Goal: Task Accomplishment & Management: Manage account settings

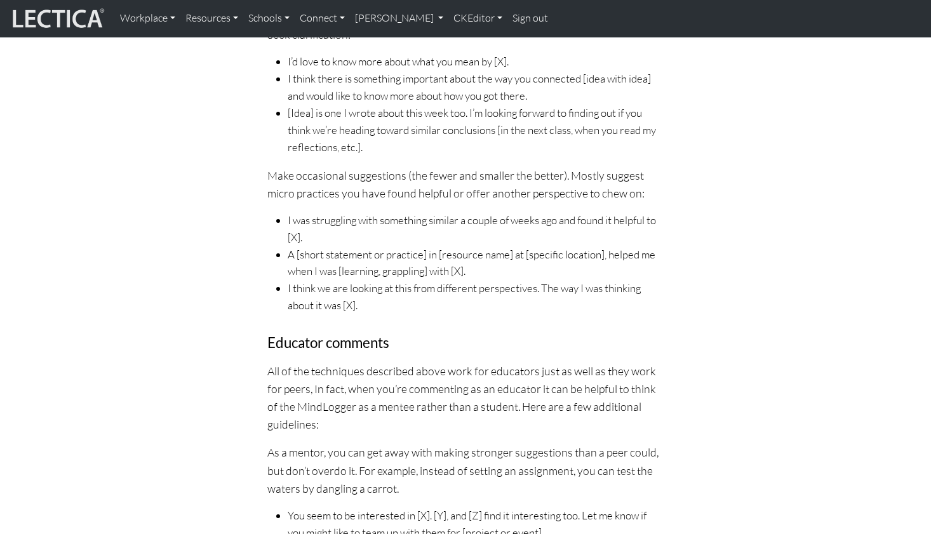
scroll to position [1313, 0]
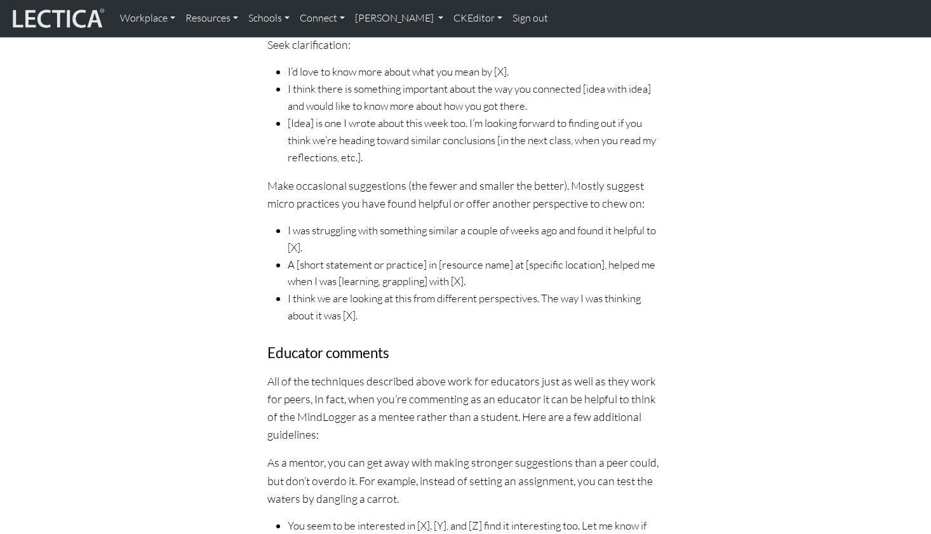
click at [330, 290] on li "I think we are looking at this from different perspectives. The way I was think…" at bounding box center [476, 307] width 376 height 34
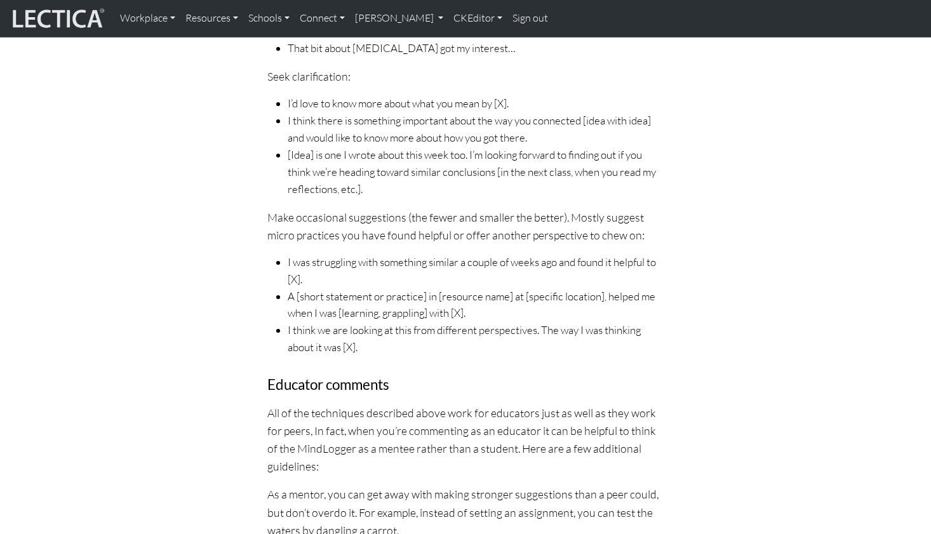
scroll to position [1278, 0]
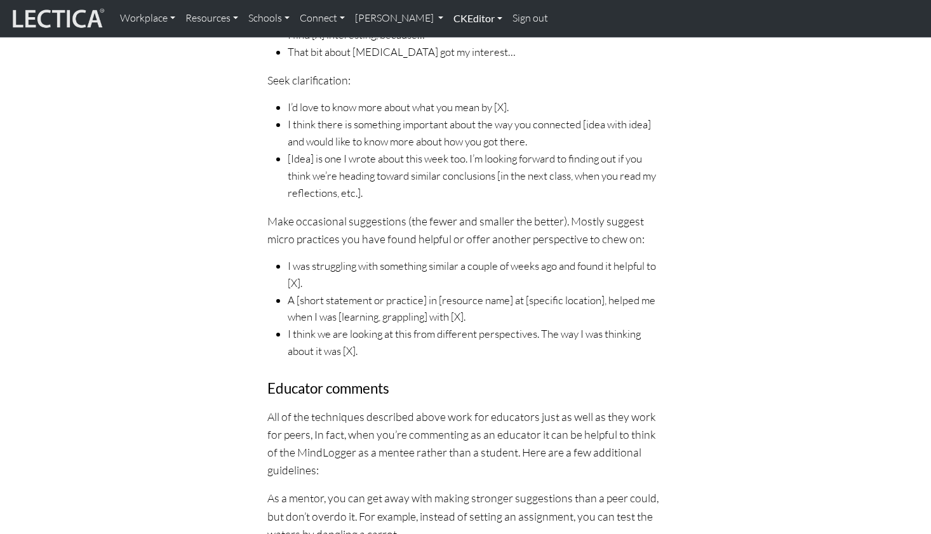
click at [449, 18] on link "CKEditor" at bounding box center [478, 18] width 59 height 27
click at [459, 39] on link "Edit" at bounding box center [471, 47] width 25 height 16
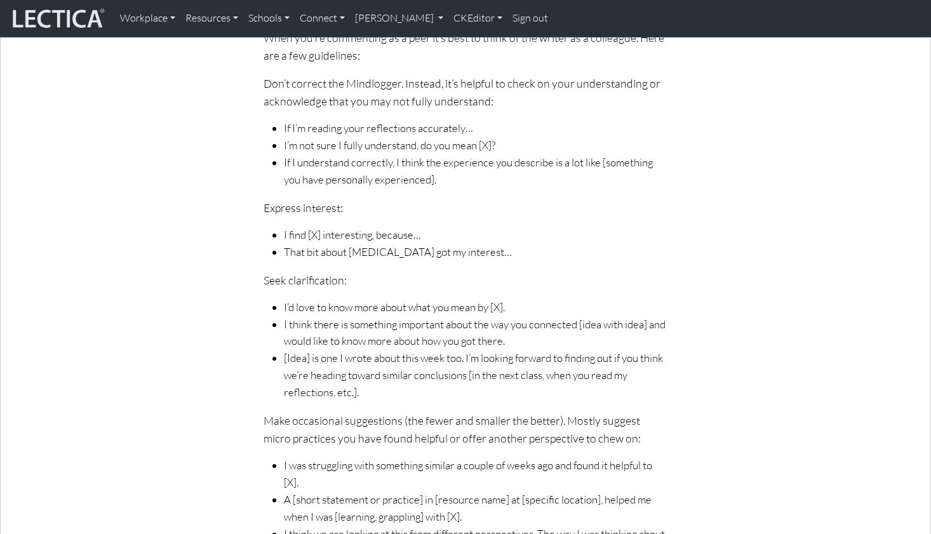
scroll to position [1391, 0]
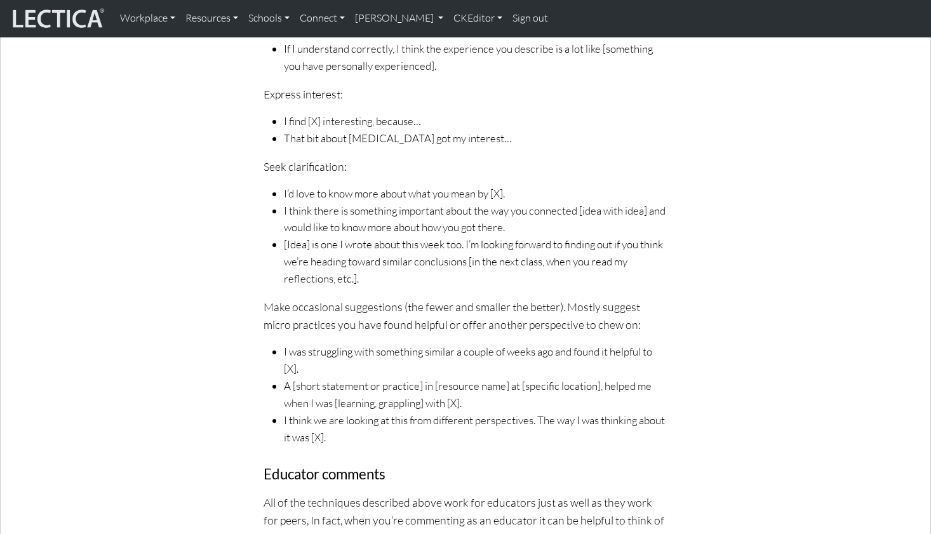
click at [322, 412] on span "I think we are looking at this from different perspectives. The way I was think…" at bounding box center [476, 429] width 384 height 34
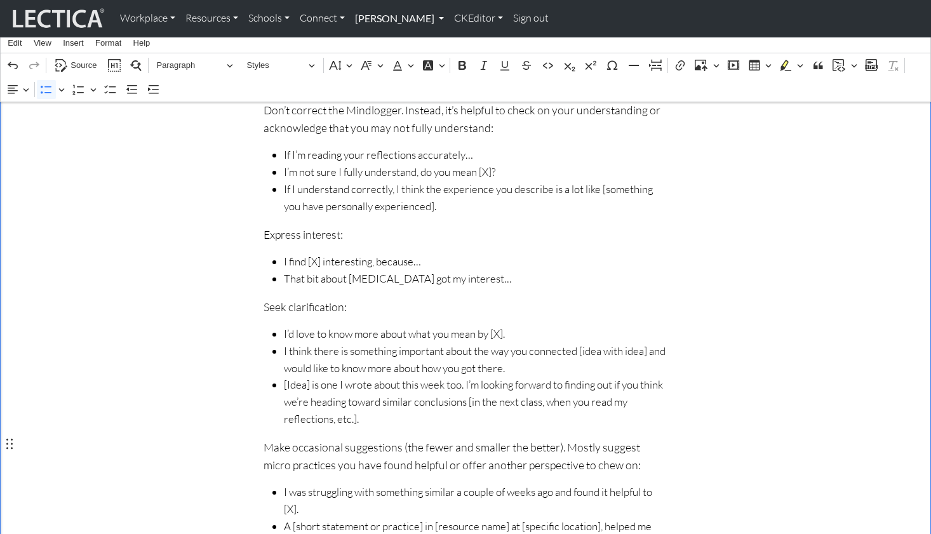
scroll to position [1247, 0]
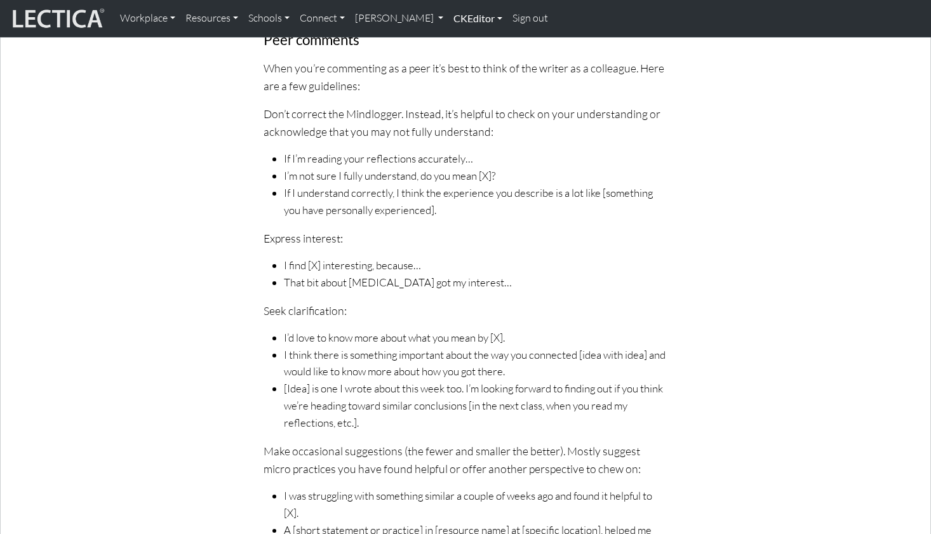
click at [449, 20] on link "CKEditor" at bounding box center [478, 18] width 59 height 27
click at [459, 39] on link "Edit" at bounding box center [471, 47] width 25 height 16
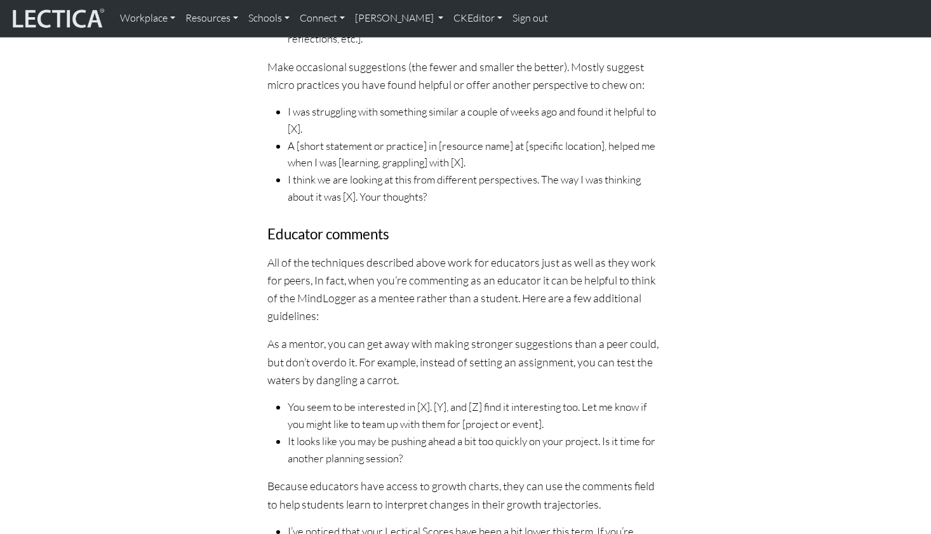
scroll to position [1452, 0]
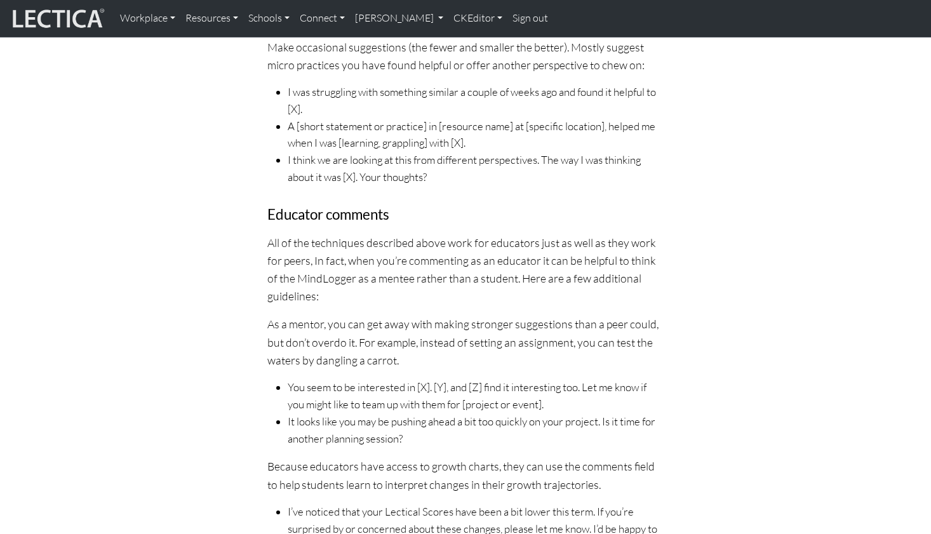
click at [381, 234] on p "All of the techniques described above work for educators just as well as they w…" at bounding box center [465, 270] width 396 height 72
click at [449, 17] on link "CKEditor" at bounding box center [478, 18] width 59 height 27
click at [459, 43] on link "Edit" at bounding box center [471, 47] width 25 height 16
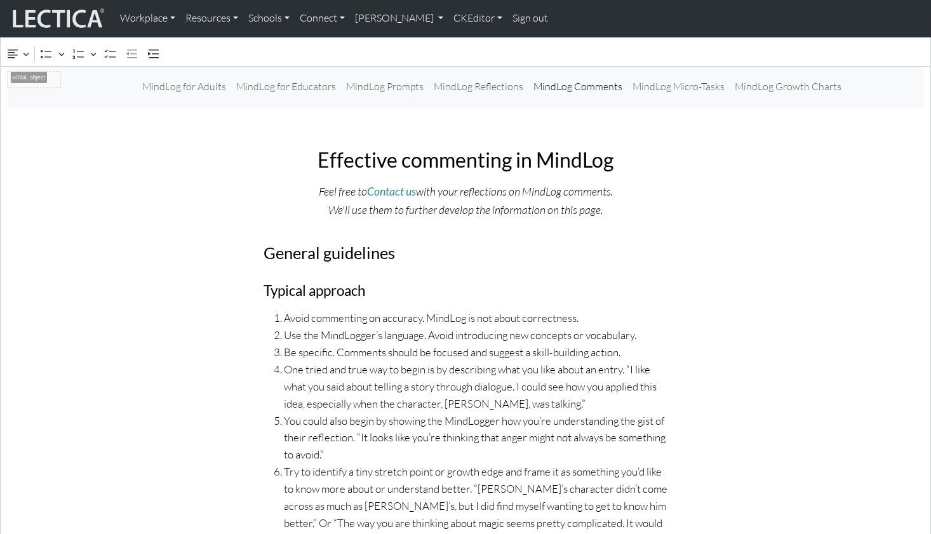
scroll to position [219, 0]
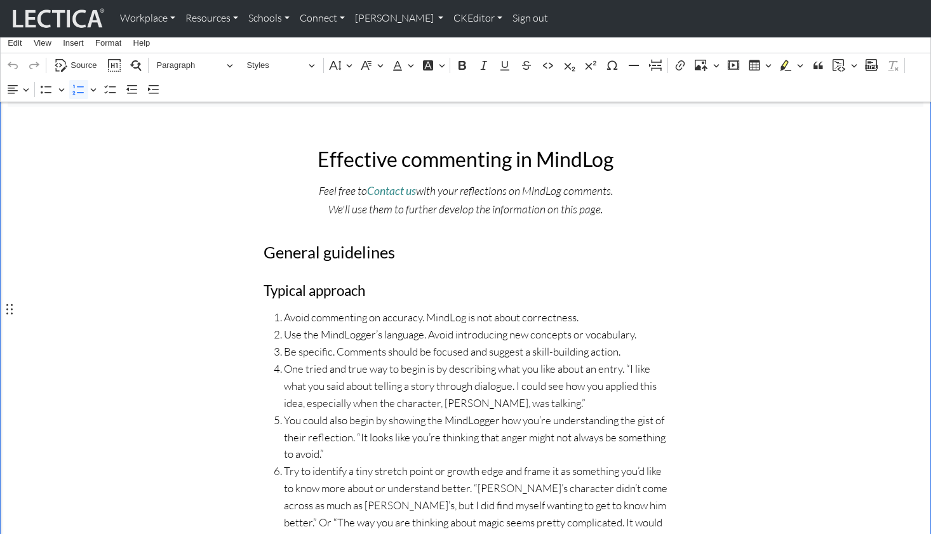
click at [348, 327] on span "Use the MindLogger’s language. Avoid introducing new concepts or vocabulary." at bounding box center [476, 335] width 384 height 17
click at [344, 327] on span "Use the MindLogger’s language. Avoid introducing new concepts or vocabulary." at bounding box center [476, 335] width 384 height 17
click at [461, 412] on span "You could also begin by showing the MindLogger how you’re understanding the gis…" at bounding box center [476, 437] width 384 height 51
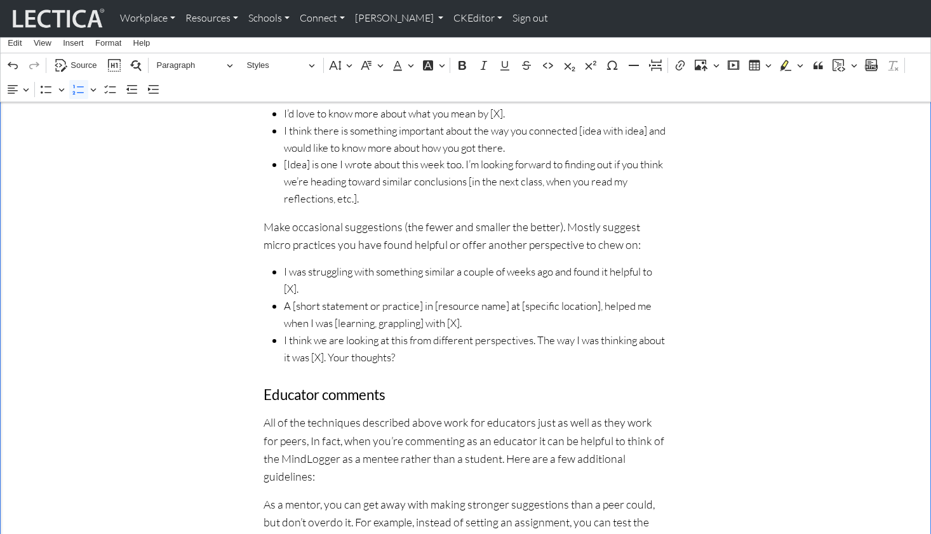
scroll to position [1481, 0]
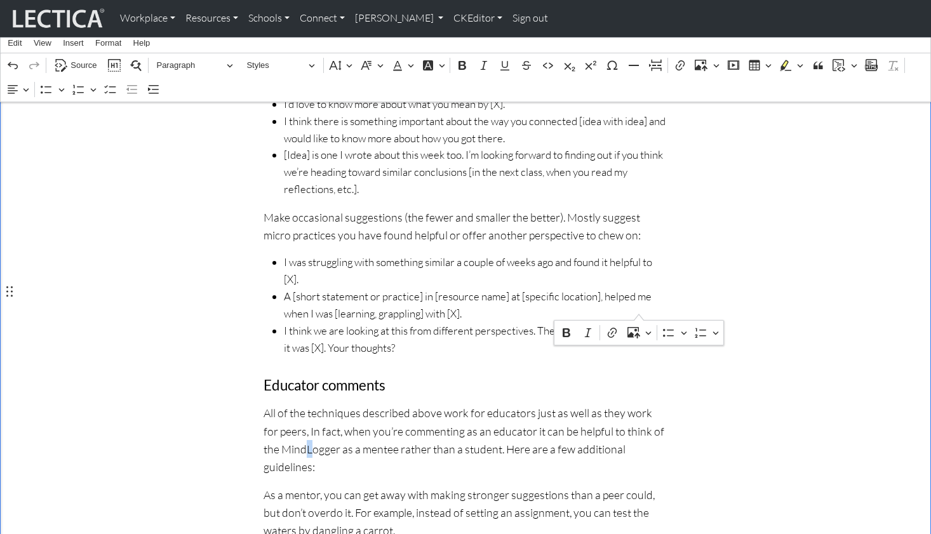
click at [639, 404] on p "All of the techniques described above work for educators just as well as they w…" at bounding box center [466, 440] width 404 height 72
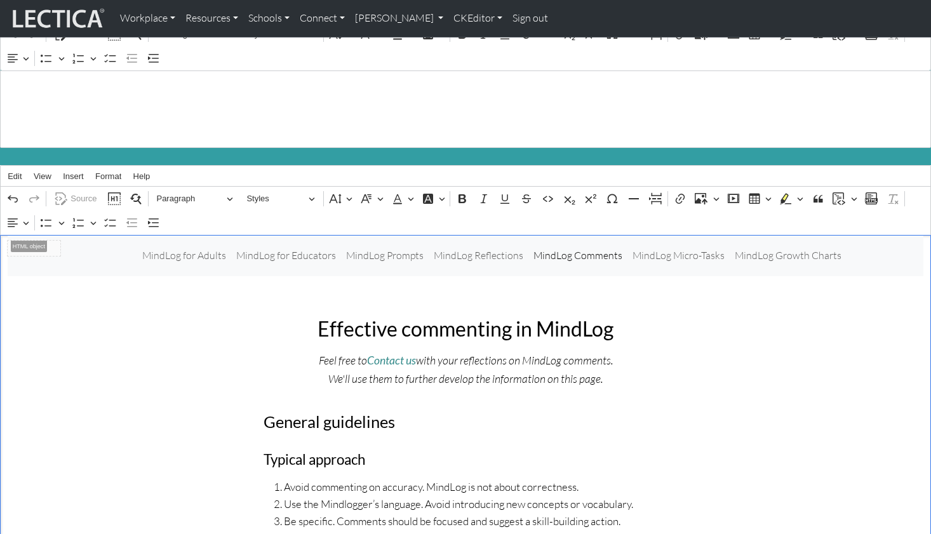
scroll to position [0, 0]
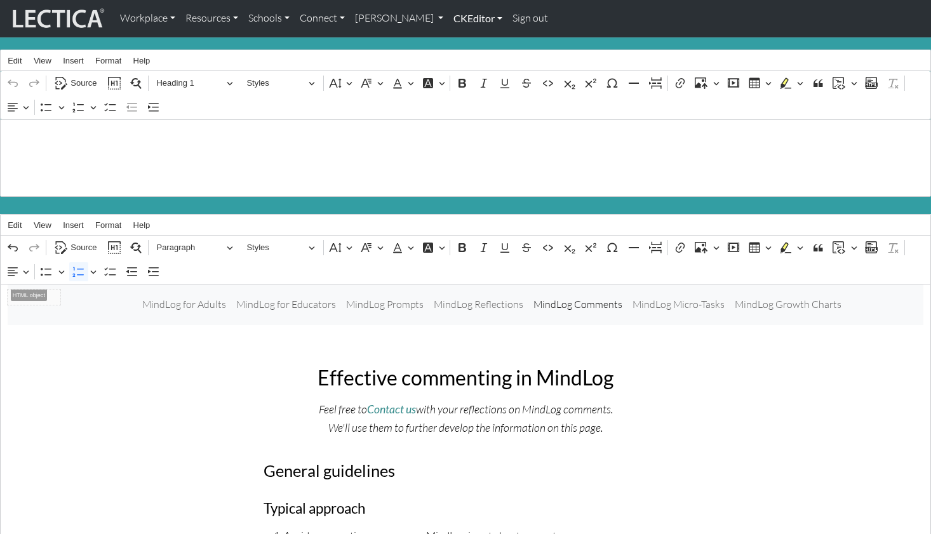
click at [449, 19] on link "CKEditor" at bounding box center [478, 18] width 59 height 27
click at [459, 43] on link "Edit" at bounding box center [471, 47] width 25 height 16
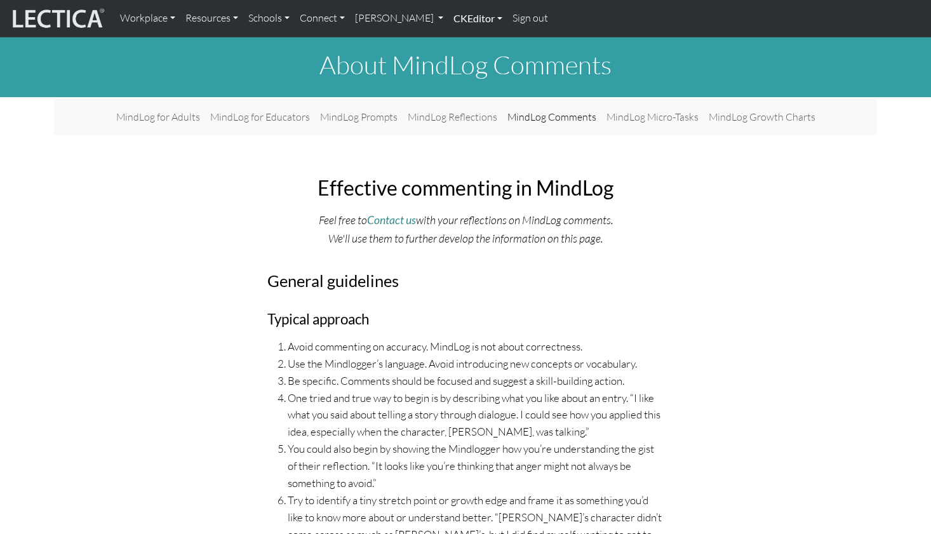
click at [449, 18] on link "CKEditor" at bounding box center [478, 18] width 59 height 27
click at [459, 39] on link "Edit" at bounding box center [471, 47] width 25 height 16
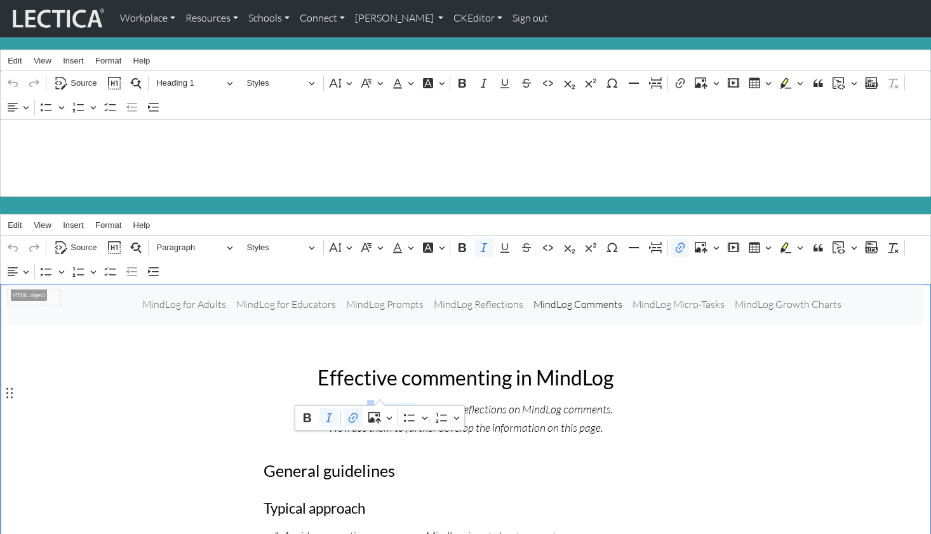
click at [380, 403] on icon "Contact us" at bounding box center [391, 409] width 49 height 13
click at [381, 403] on icon "Contact us" at bounding box center [391, 409] width 49 height 13
click at [377, 403] on icon "Ccontact us" at bounding box center [392, 409] width 54 height 13
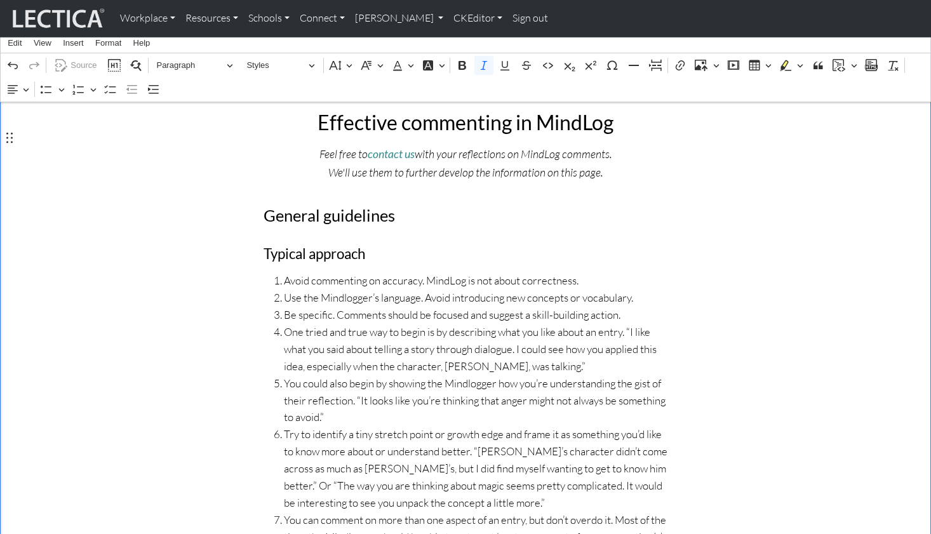
scroll to position [258, 0]
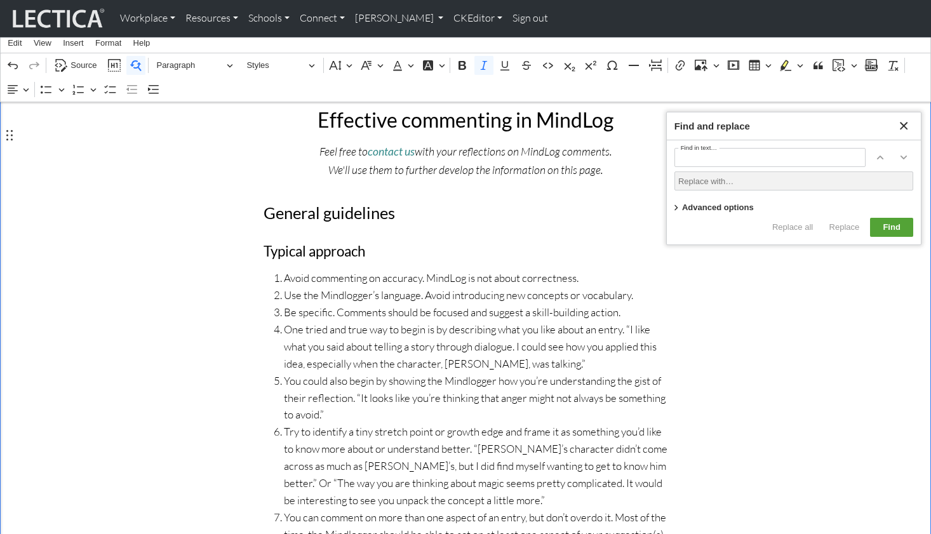
click at [609, 41] on div "Edit View Insert Format Help" at bounding box center [466, 42] width 930 height 21
click at [905, 128] on icon "Find and replace" at bounding box center [905, 127] width 8 height 8
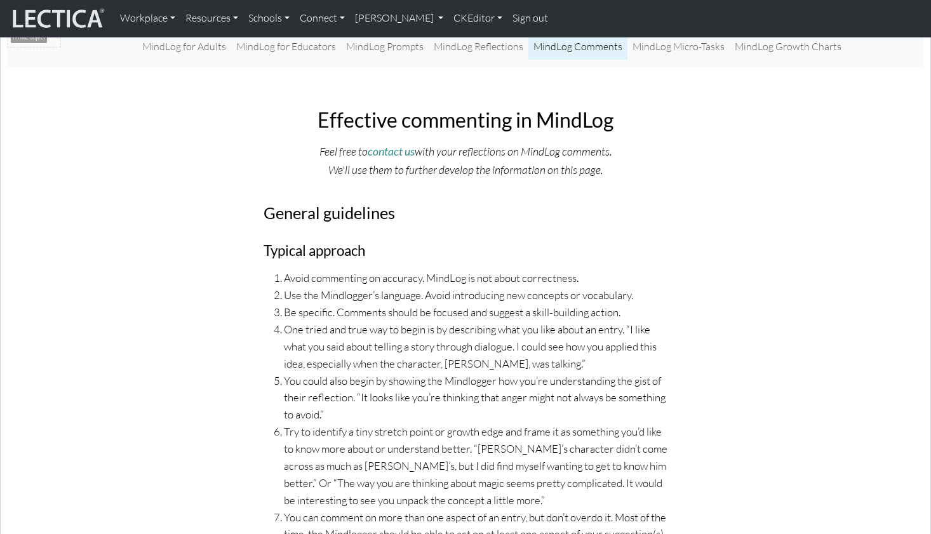
click at [556, 12] on div "Workplace Assessments Why LectaTests? About LectaTests Leadership Leader develo…" at bounding box center [523, 18] width 816 height 27
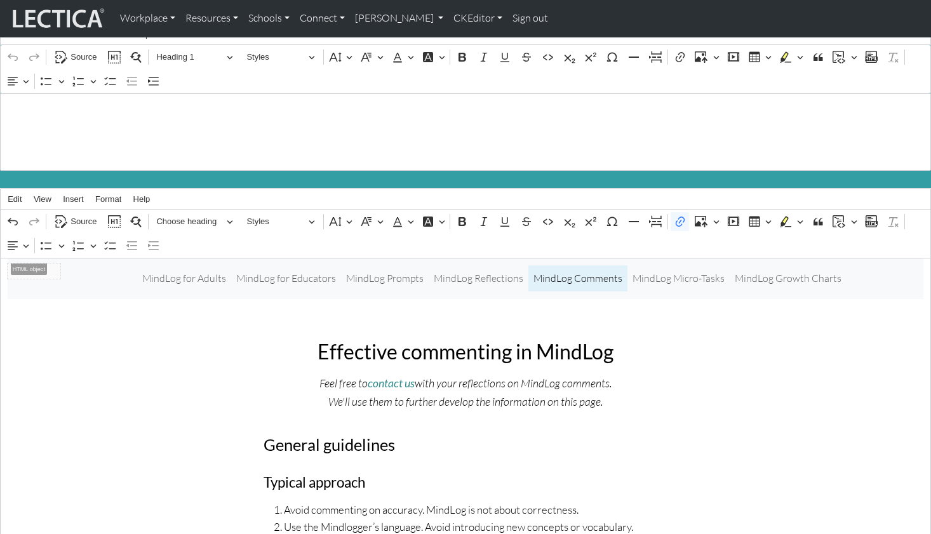
scroll to position [0, 0]
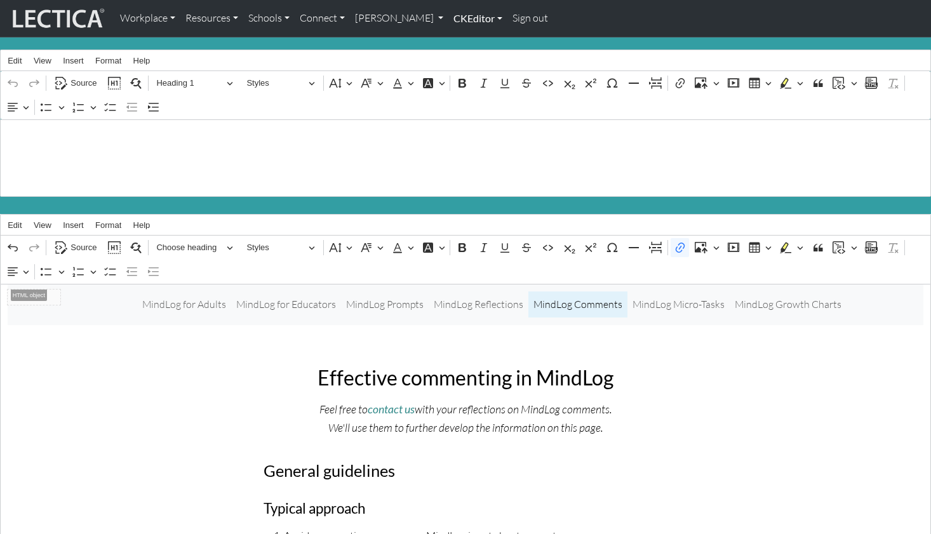
click at [449, 18] on link "CKEditor" at bounding box center [478, 18] width 59 height 27
click at [459, 43] on link "Edit" at bounding box center [471, 47] width 25 height 16
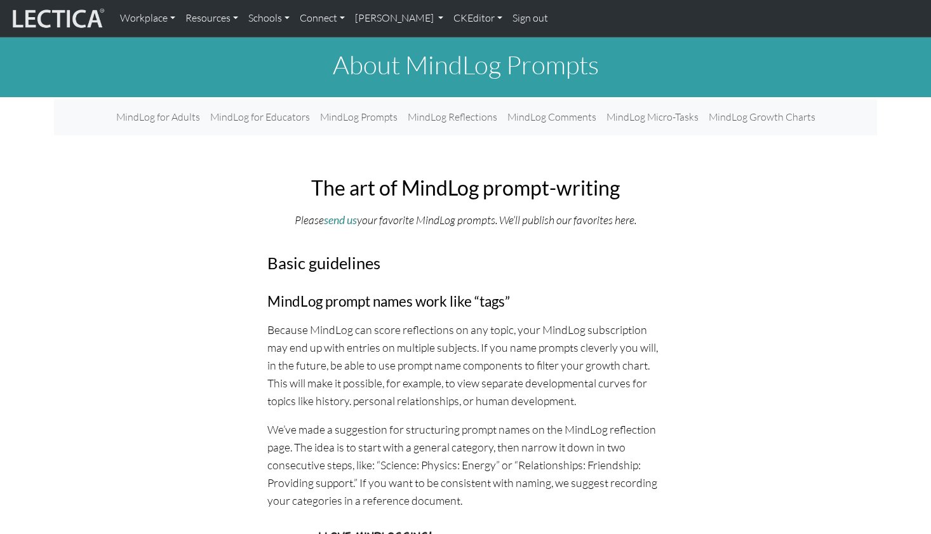
scroll to position [257, 0]
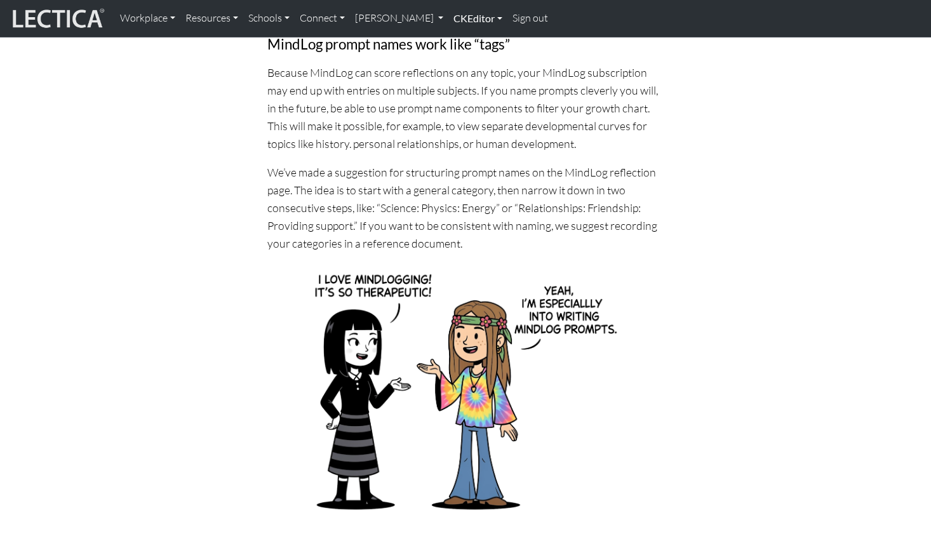
click at [449, 16] on link "CKEditor" at bounding box center [478, 18] width 59 height 27
click at [459, 41] on link "Edit" at bounding box center [471, 47] width 25 height 16
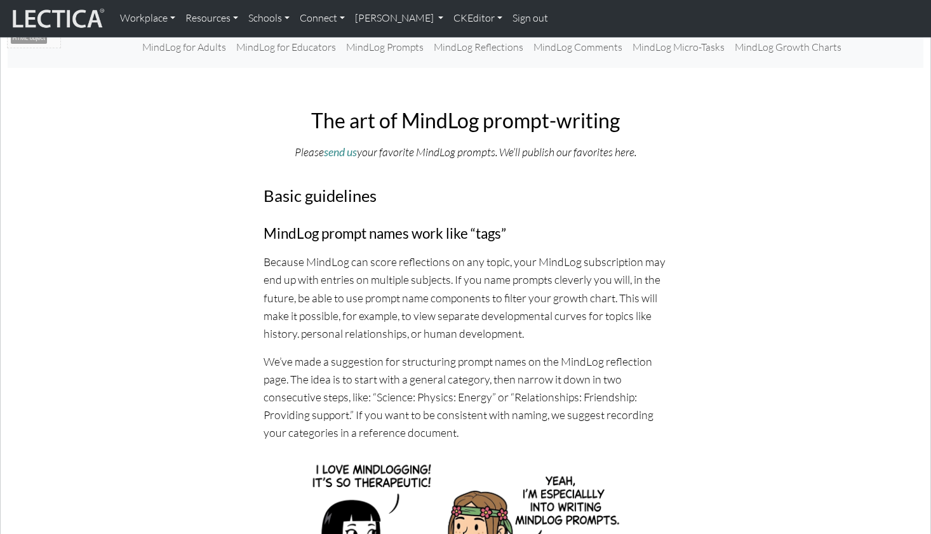
scroll to position [804, 0]
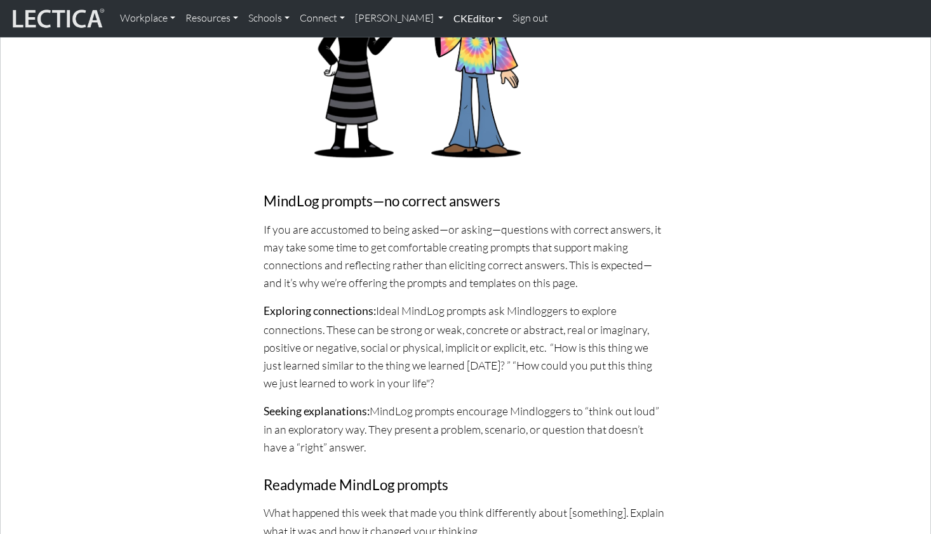
click at [449, 19] on link "CKEditor" at bounding box center [478, 18] width 59 height 27
drag, startPoint x: 432, startPoint y: 41, endPoint x: 473, endPoint y: 27, distance: 43.6
click at [459, 41] on link "Edit" at bounding box center [471, 47] width 25 height 16
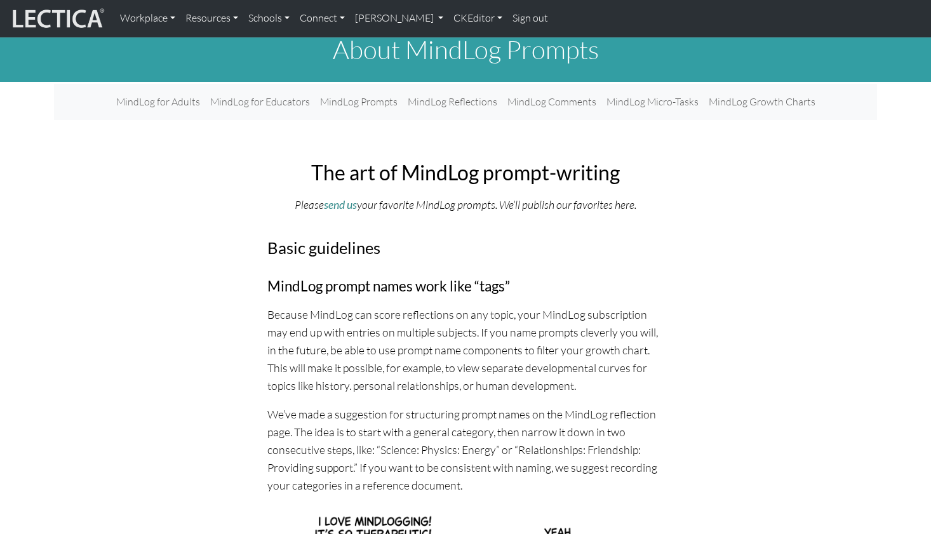
scroll to position [0, 0]
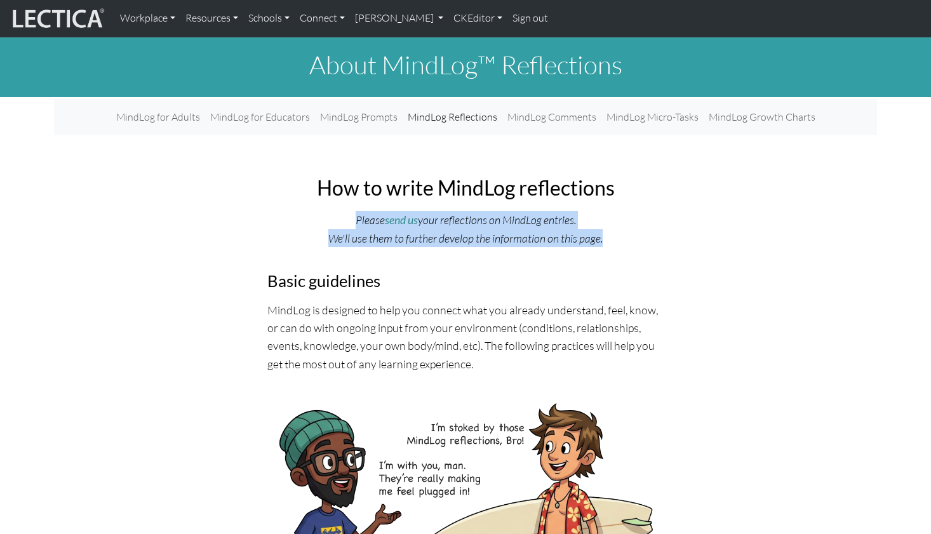
drag, startPoint x: 595, startPoint y: 221, endPoint x: 363, endPoint y: 206, distance: 232.4
click at [363, 211] on p "Please send us your reflections on MindLog entries. We'll use them to further d…" at bounding box center [465, 229] width 396 height 36
copy p "Please send us your reflections on MindLog entries. We'll use them to further d…"
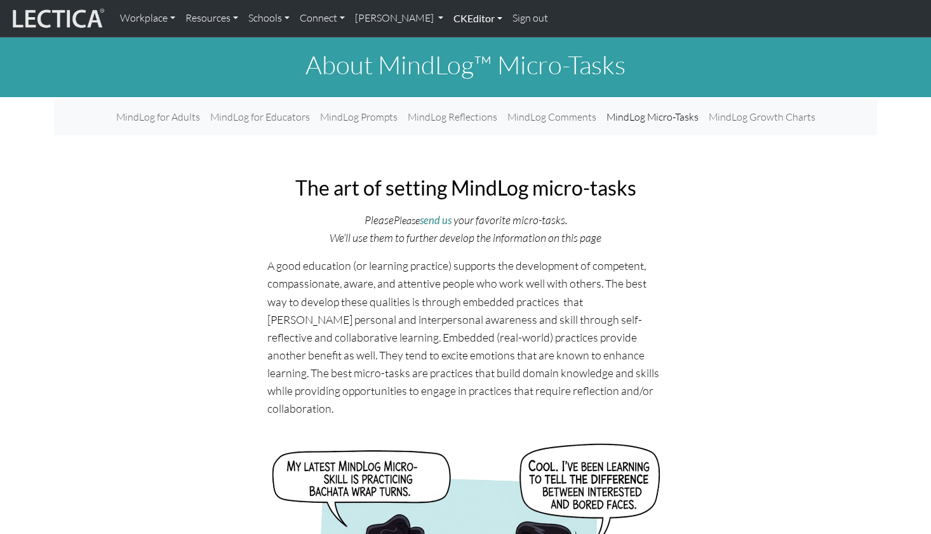
click at [449, 18] on link "CKEditor" at bounding box center [478, 18] width 59 height 27
click at [459, 39] on link "Edit" at bounding box center [471, 47] width 25 height 16
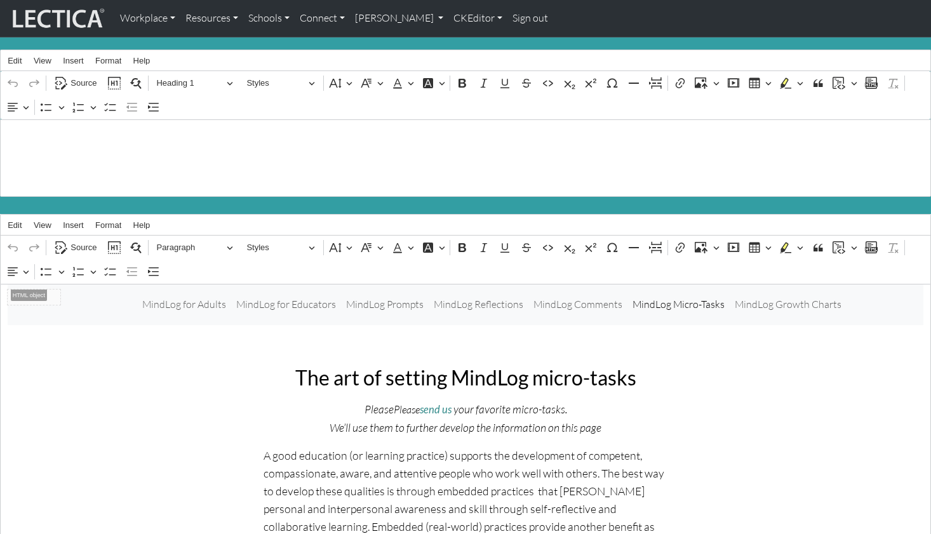
click at [526, 8] on div "Workplace Assessments Why LectaTests? About LectaTests Leadership Leader develo…" at bounding box center [523, 18] width 816 height 27
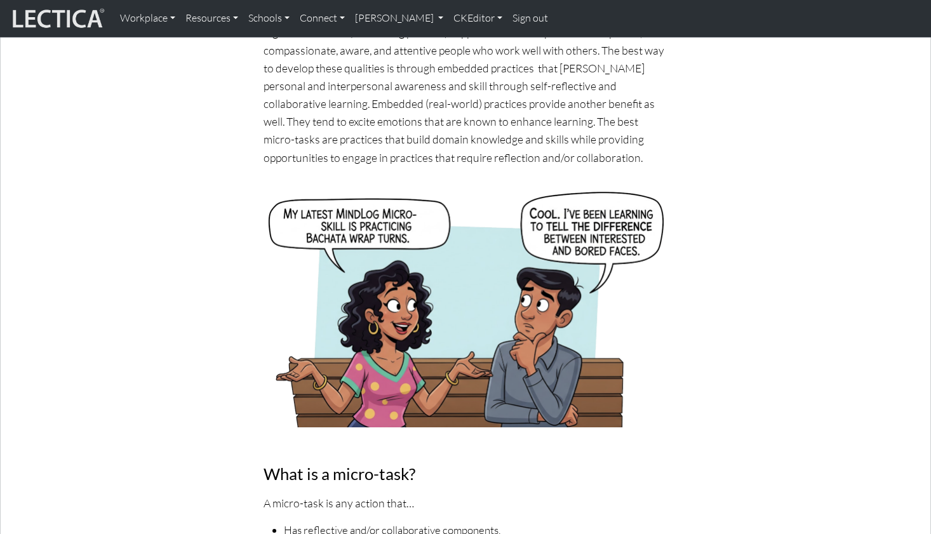
scroll to position [436, 0]
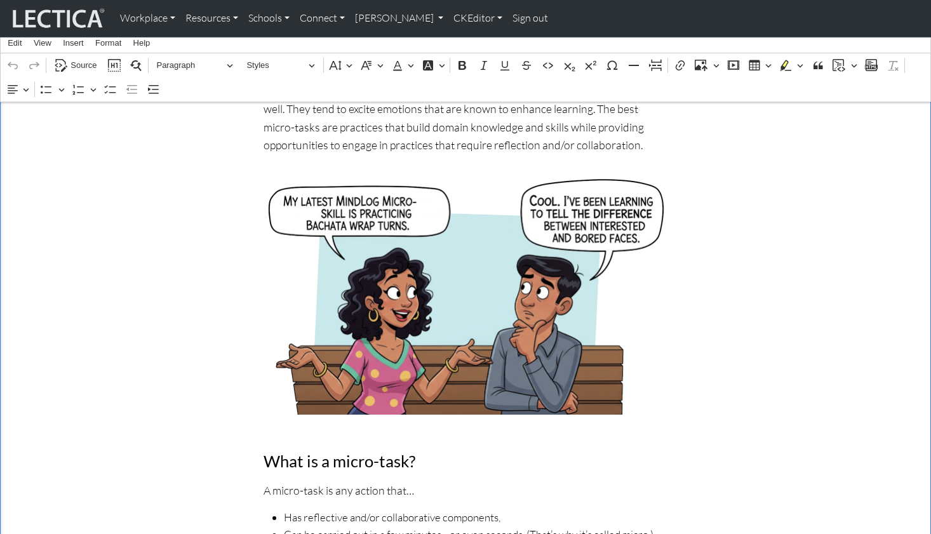
click at [434, 120] on p "A good education (or learning practice) supports the development of competent, …" at bounding box center [466, 82] width 404 height 143
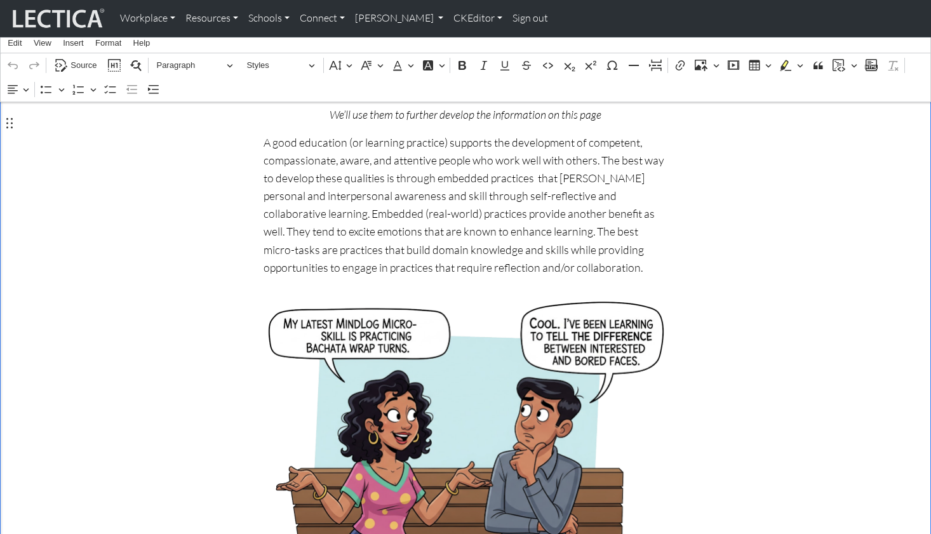
scroll to position [0, 0]
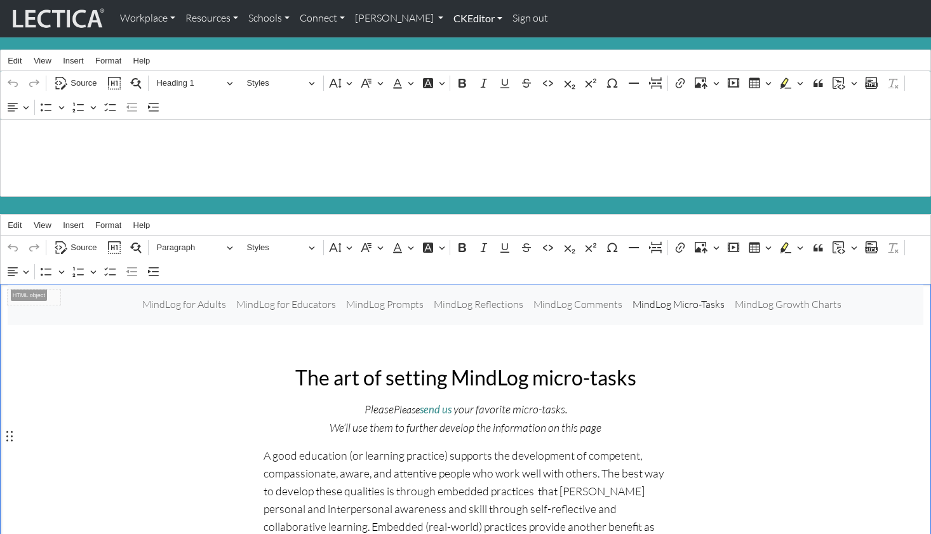
click at [449, 19] on link "CKEditor" at bounding box center [478, 18] width 59 height 27
click at [459, 40] on link "Edit" at bounding box center [471, 47] width 25 height 16
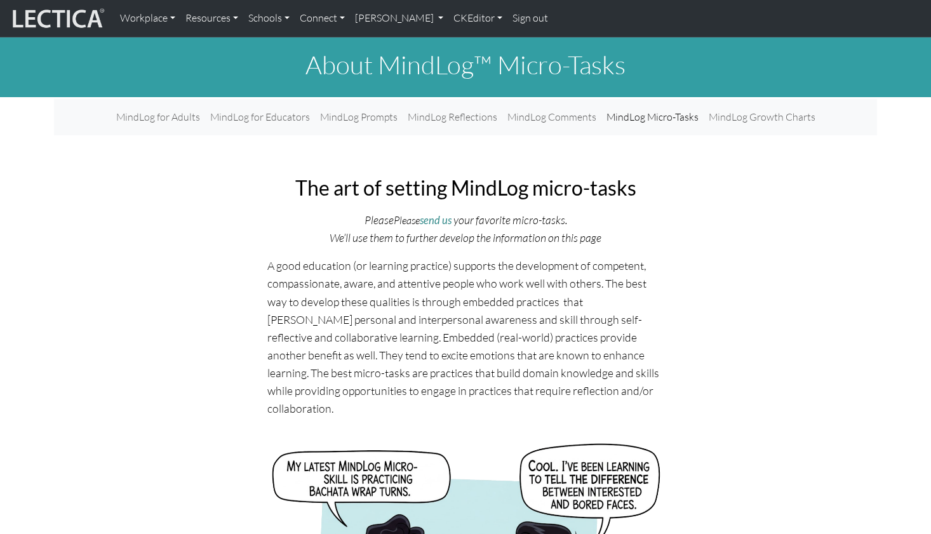
click at [461, 262] on p "A good education (or learning practice) supports the development of competent, …" at bounding box center [465, 337] width 396 height 161
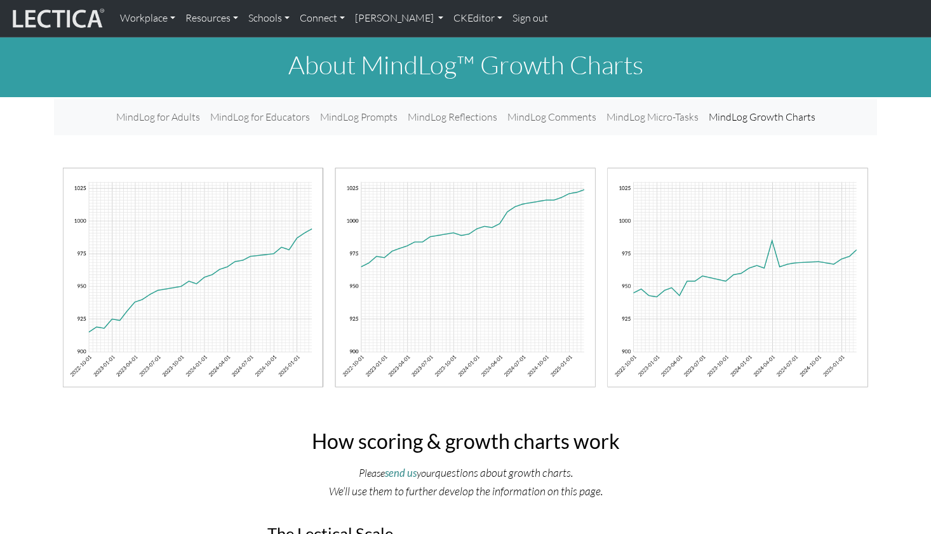
click at [553, 11] on div "Workplace Assessments Why LectaTests? About LectaTests Leadership Leader develo…" at bounding box center [523, 18] width 816 height 27
click at [454, 466] on icon "questions about growth charts." at bounding box center [504, 473] width 138 height 14
click at [449, 18] on link "CKEditor" at bounding box center [478, 18] width 59 height 27
click at [459, 42] on link "Edit" at bounding box center [471, 47] width 25 height 16
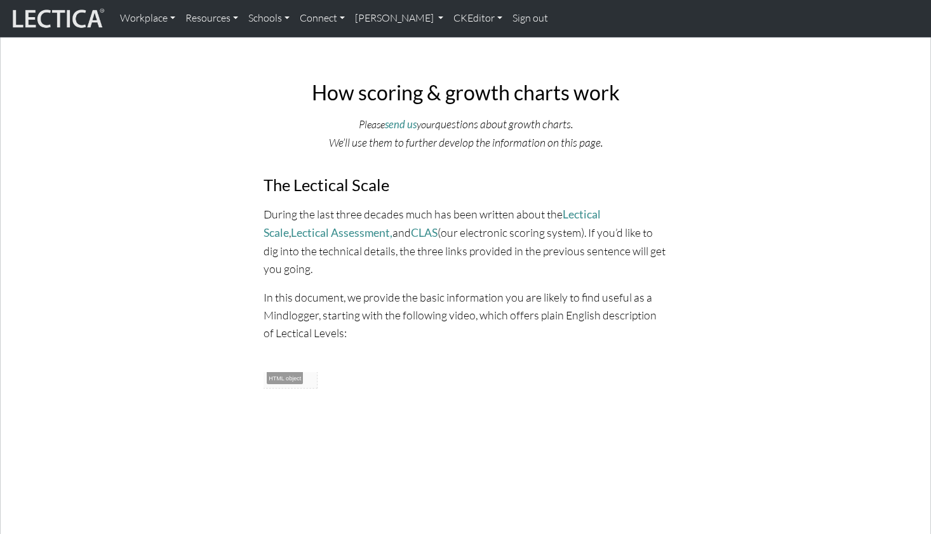
scroll to position [985, 0]
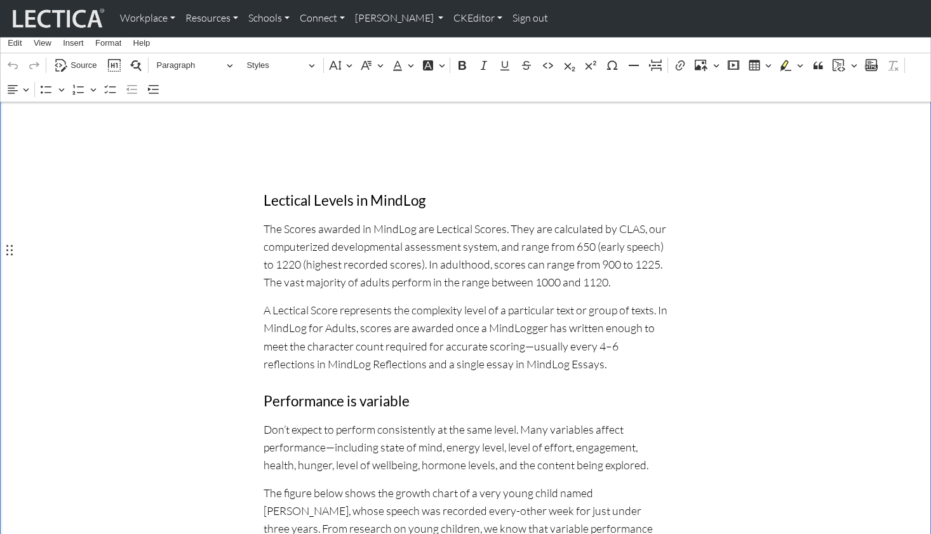
click at [496, 301] on p "A Lectical Score represents the complexity level of a particular text or group …" at bounding box center [466, 337] width 404 height 72
click at [499, 301] on p "A Lectical Score represents the complexity level of a particular text or group …" at bounding box center [466, 337] width 404 height 72
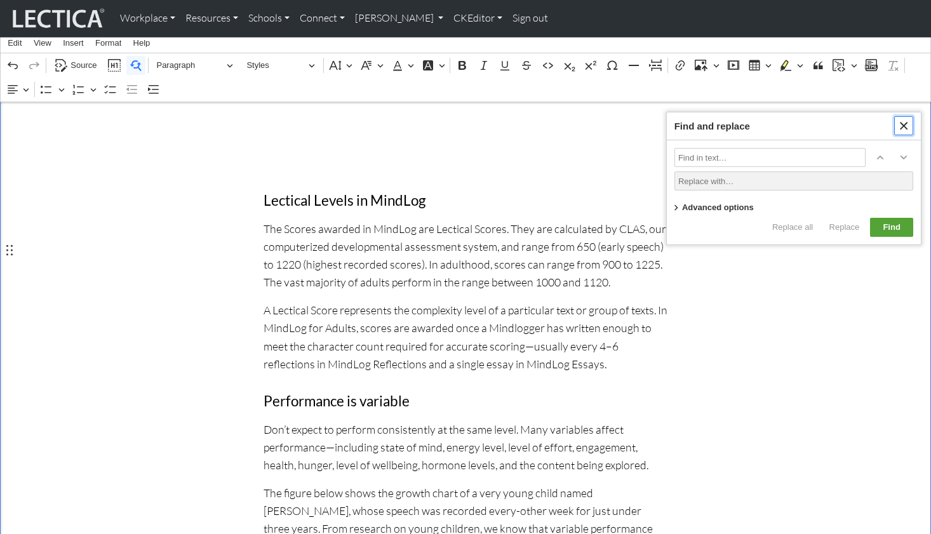
drag, startPoint x: 905, startPoint y: 124, endPoint x: 799, endPoint y: 100, distance: 108.8
click at [902, 123] on icon "Find and replace" at bounding box center [904, 125] width 13 height 13
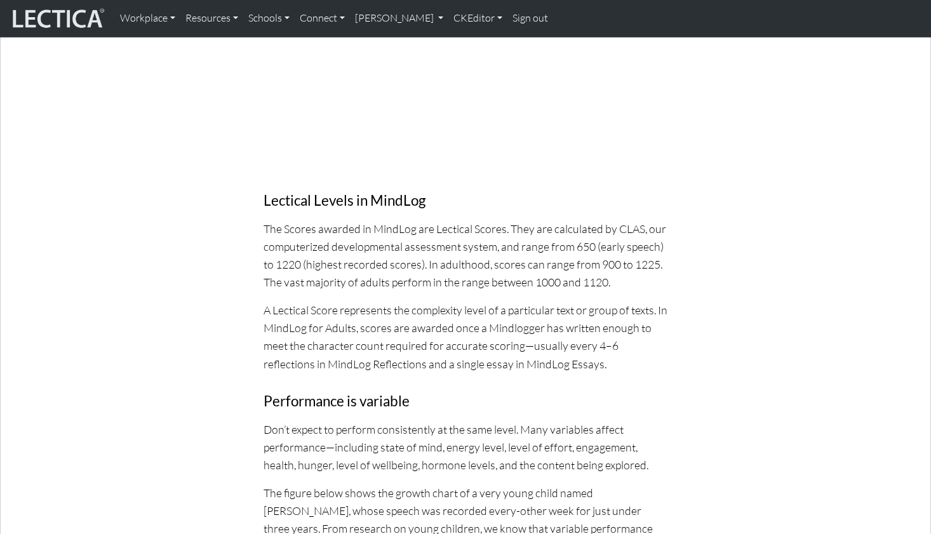
click at [597, 20] on div "Workplace Assessments Why LectaTests? About LectaTests Leadership Leader develo…" at bounding box center [523, 18] width 816 height 27
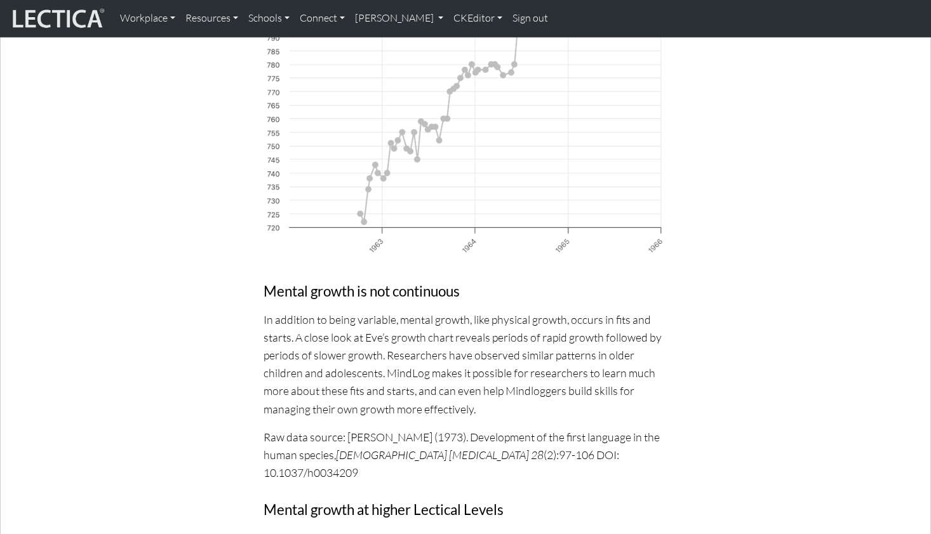
scroll to position [547, 0]
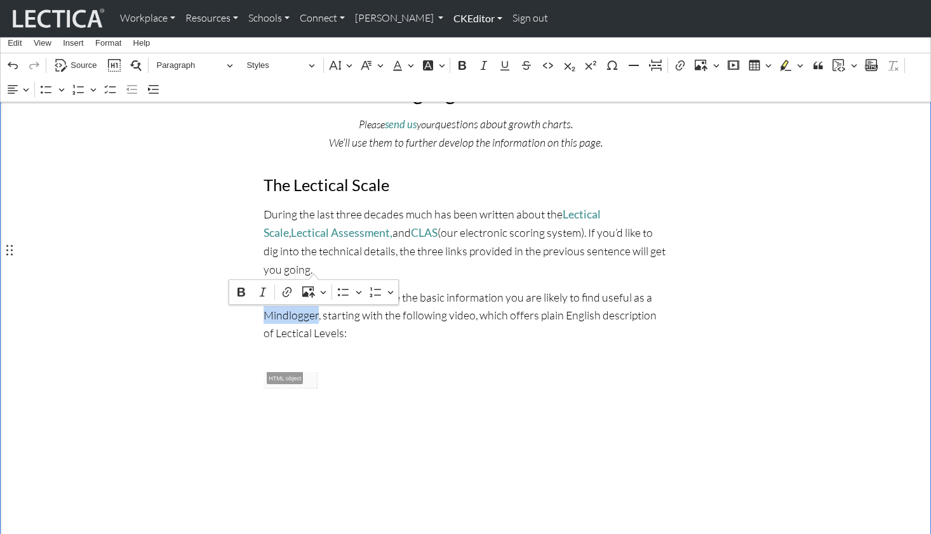
click at [459, 15] on link "CKEditor" at bounding box center [478, 18] width 59 height 27
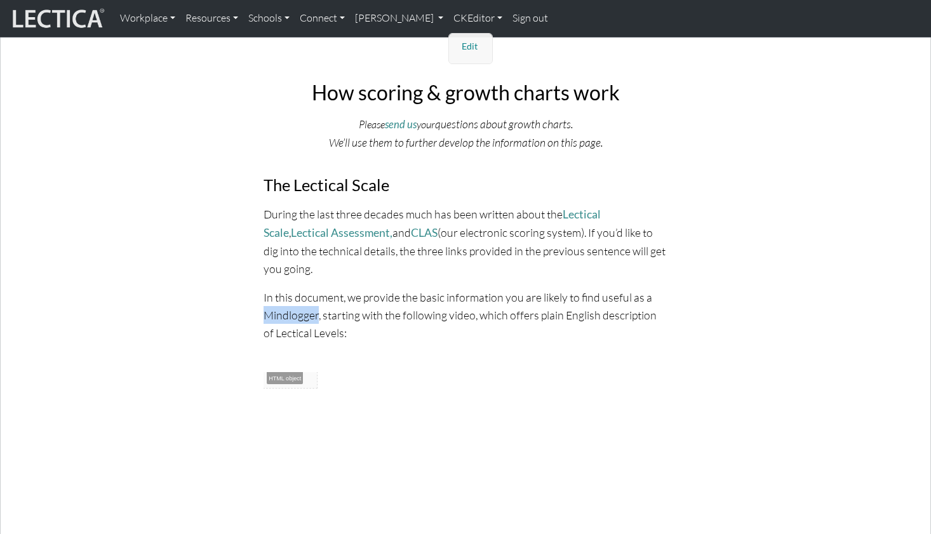
click at [459, 39] on link "Edit" at bounding box center [471, 47] width 25 height 16
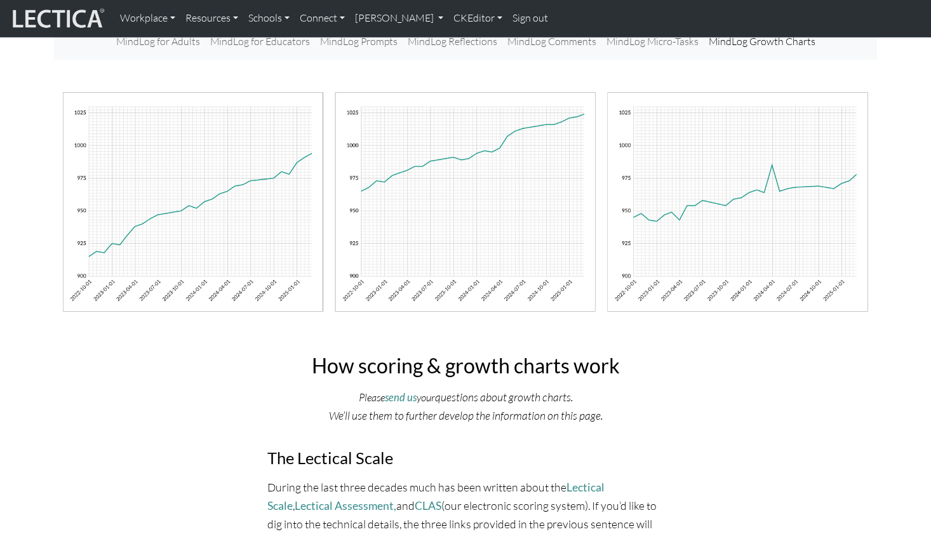
scroll to position [0, 0]
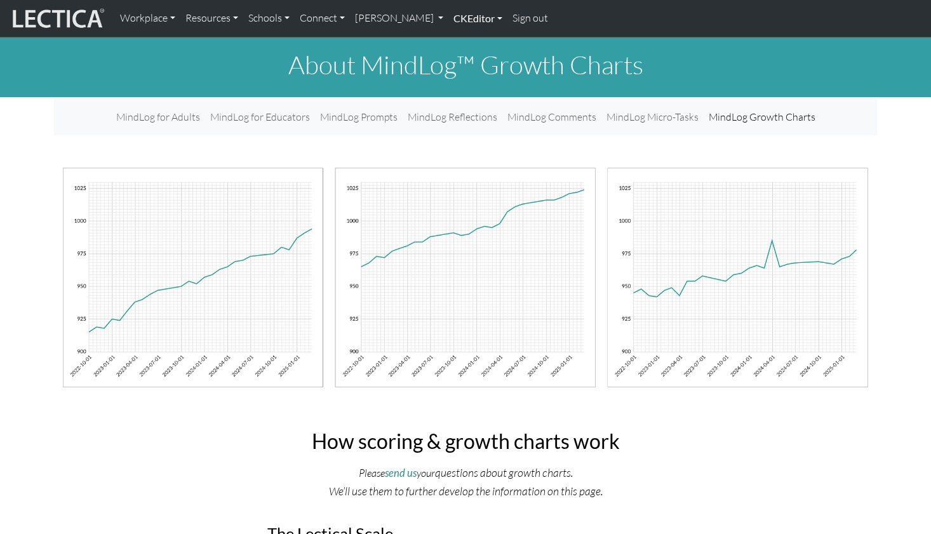
click at [449, 19] on link "CKEditor" at bounding box center [478, 18] width 59 height 27
click at [459, 40] on link "Edit" at bounding box center [471, 47] width 25 height 16
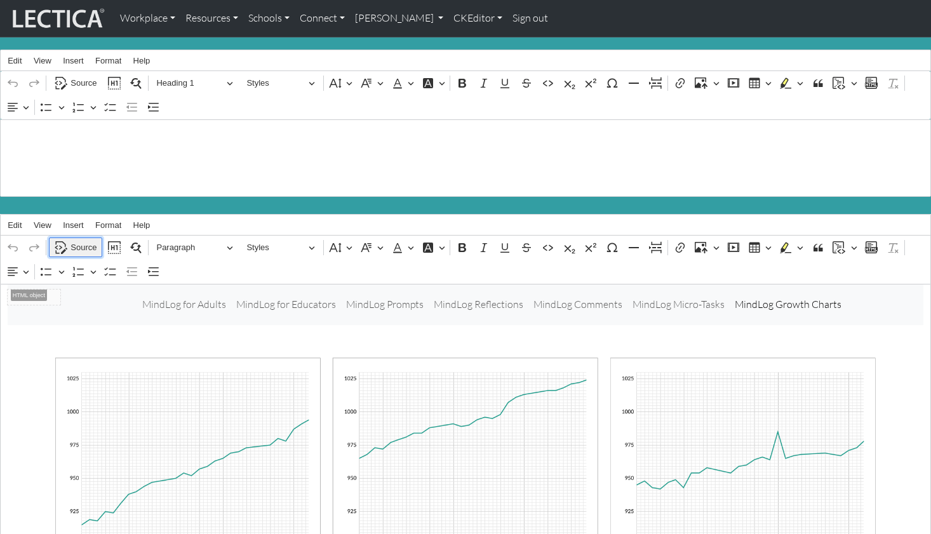
click at [81, 240] on span "Source" at bounding box center [84, 247] width 26 height 15
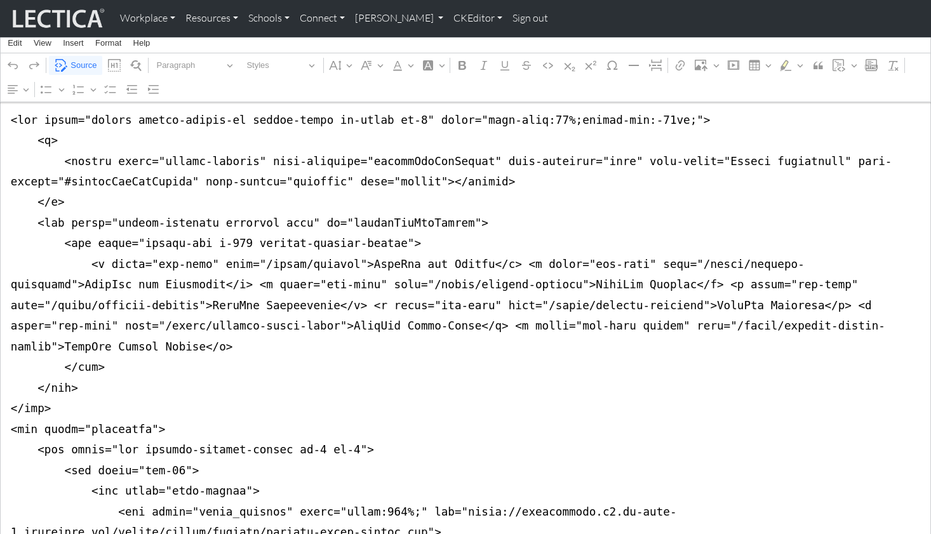
scroll to position [200, 0]
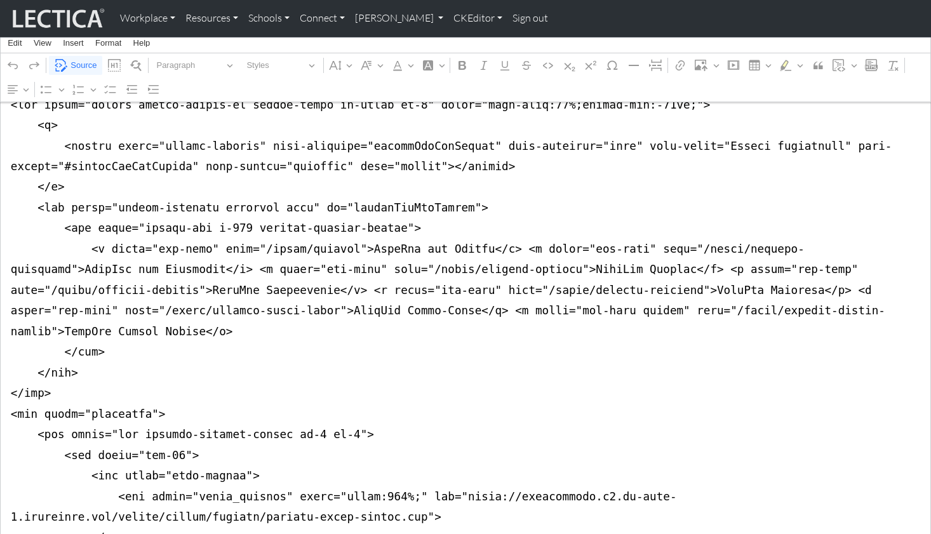
drag, startPoint x: 6, startPoint y: 295, endPoint x: 4, endPoint y: 357, distance: 61.7
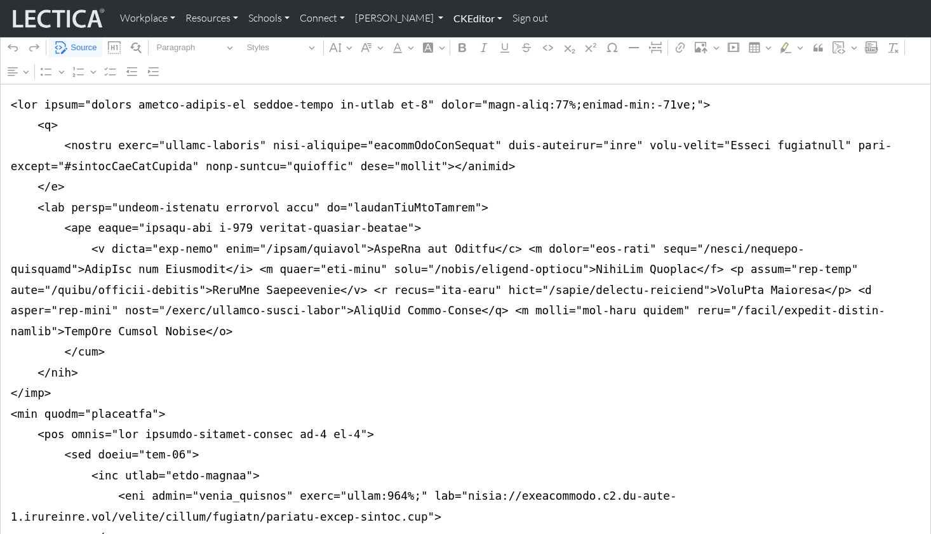
click at [449, 17] on link "CKEditor" at bounding box center [478, 18] width 59 height 27
click at [459, 42] on link "Edit" at bounding box center [471, 47] width 25 height 16
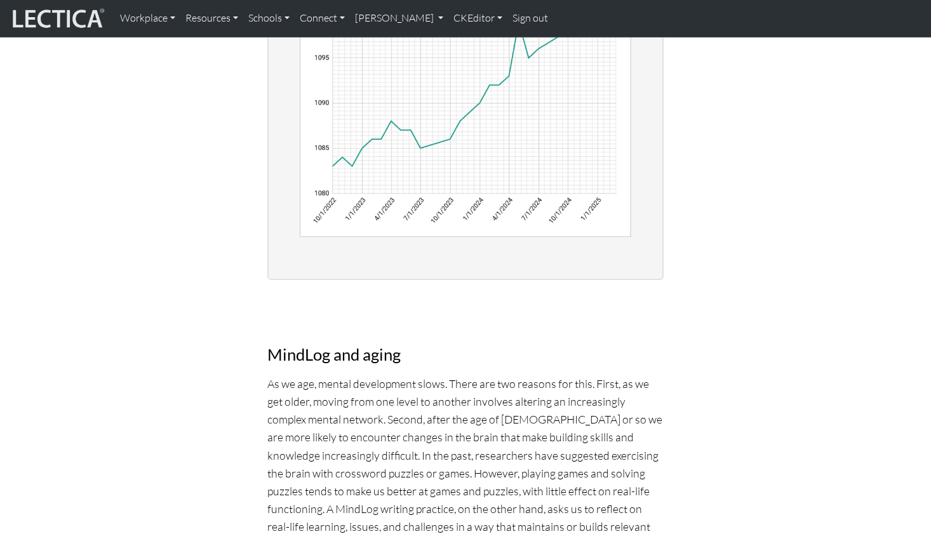
scroll to position [3219, 0]
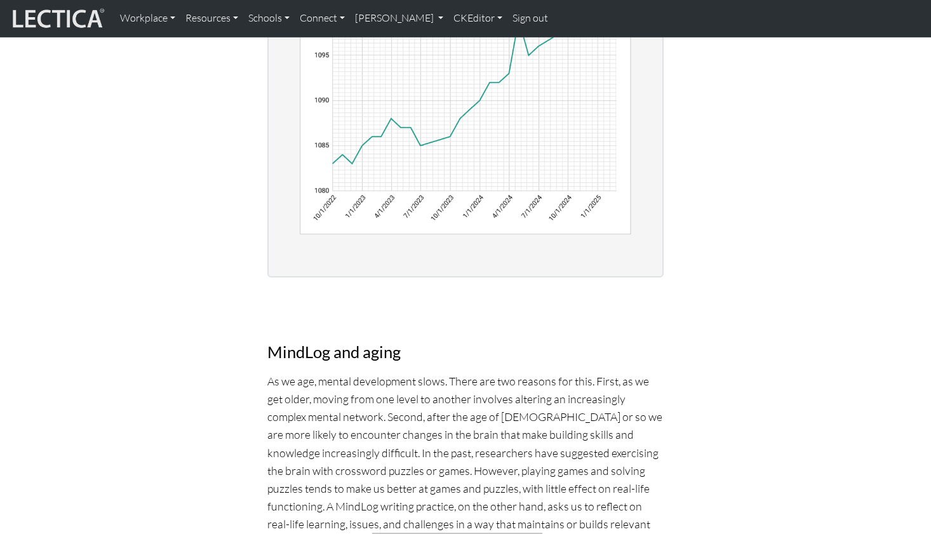
drag, startPoint x: 483, startPoint y: 238, endPoint x: 773, endPoint y: 24, distance: 359.7
click at [489, 534] on link "best way to maintain mental acuity" at bounding box center [457, 542] width 170 height 13
click at [310, 372] on p "As we age, mental development slows. There are two reasons for this. First, as …" at bounding box center [465, 461] width 396 height 179
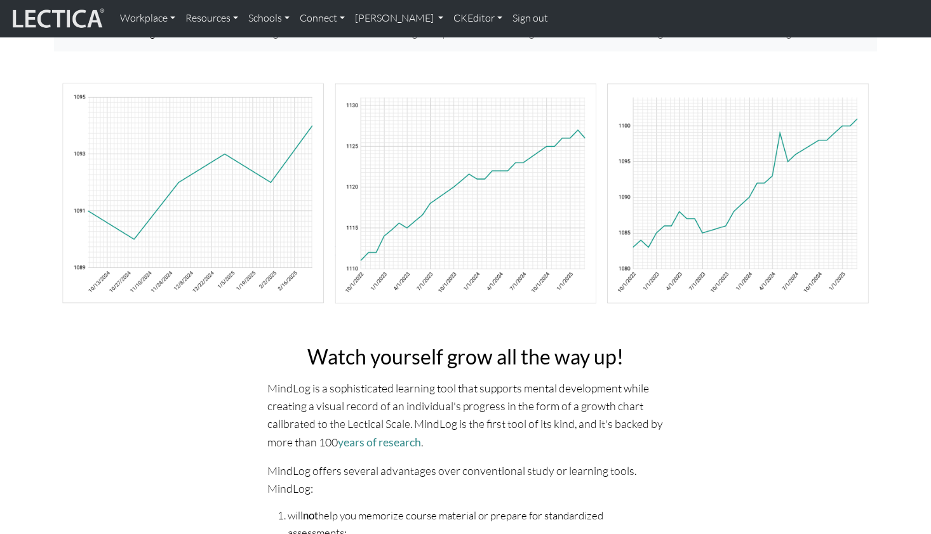
scroll to position [0, 0]
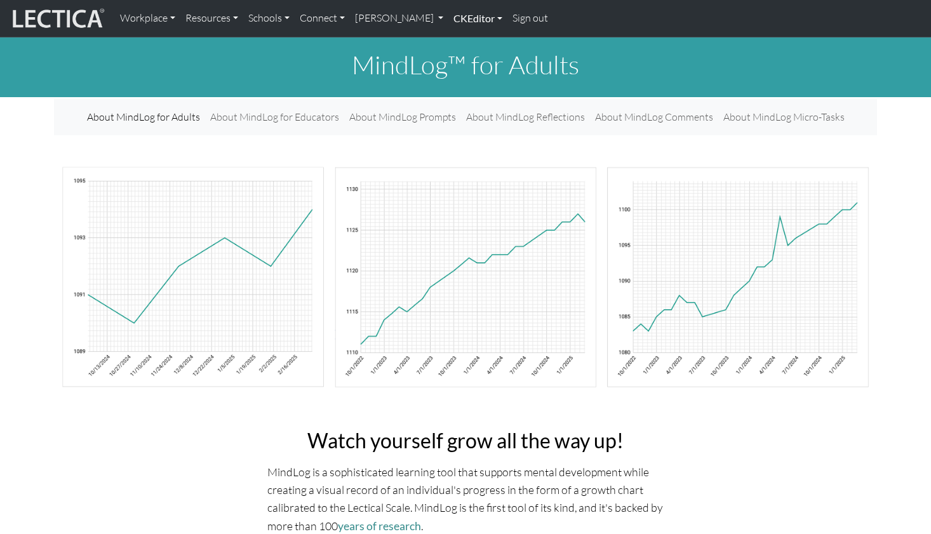
click at [449, 18] on link "CKEditor" at bounding box center [478, 18] width 59 height 27
click at [459, 40] on link "Edit" at bounding box center [471, 47] width 25 height 16
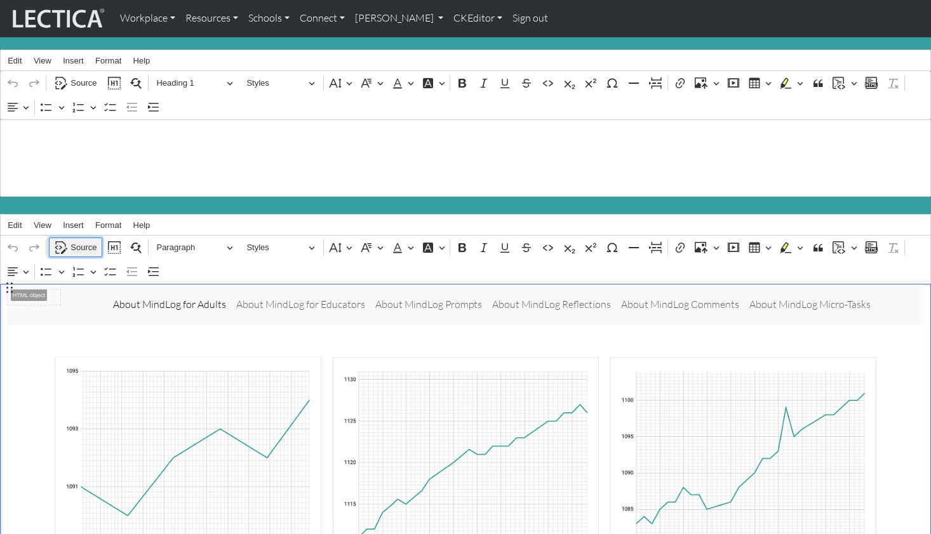
click at [80, 240] on span "Source" at bounding box center [84, 247] width 26 height 15
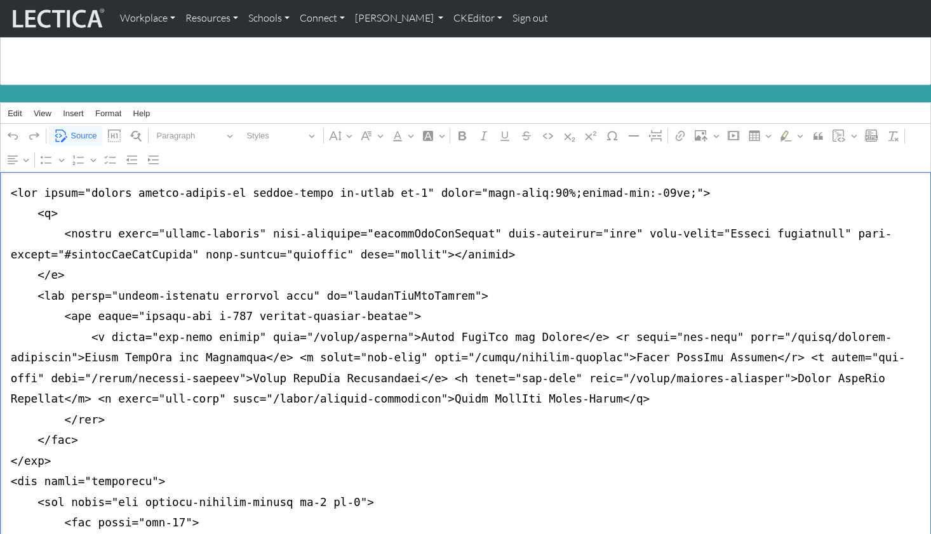
scroll to position [190, 0]
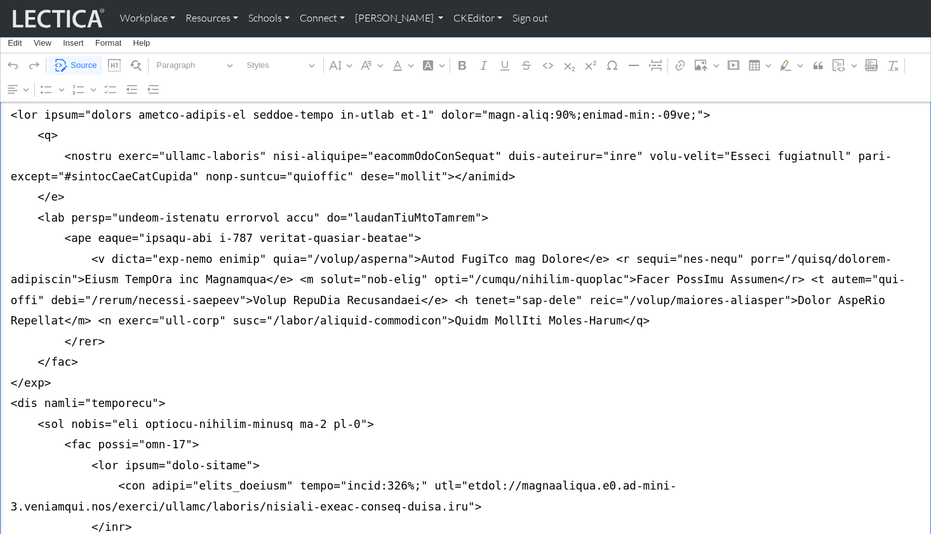
drag, startPoint x: 4, startPoint y: 297, endPoint x: 0, endPoint y: 369, distance: 72.5
paste textarea "" href="/about/mindlog">MindLog for Adults</a> <a class="nav-link" href="/about…"
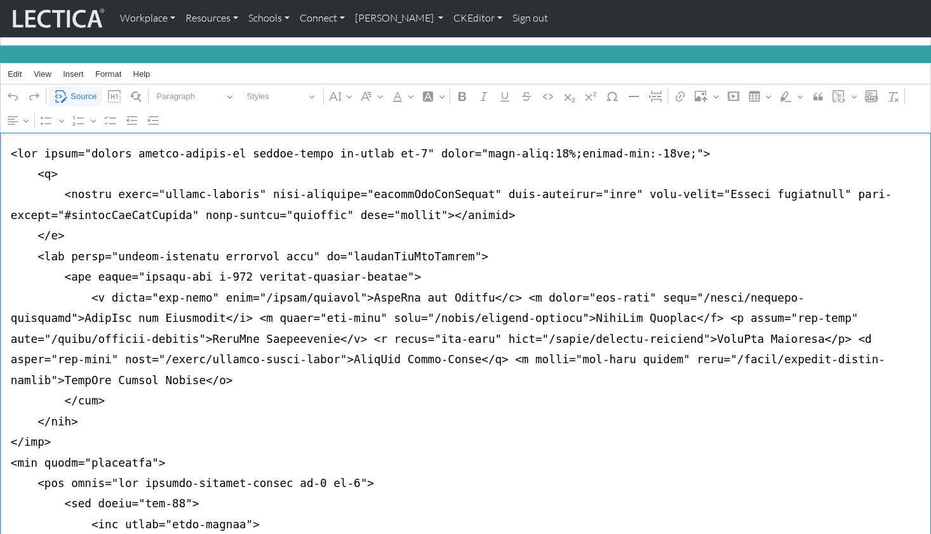
scroll to position [150, 0]
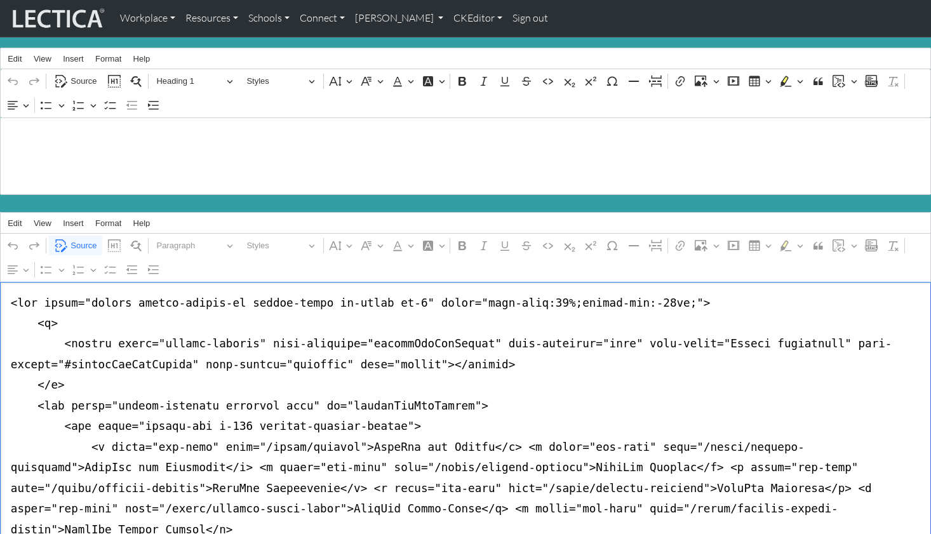
scroll to position [0, 0]
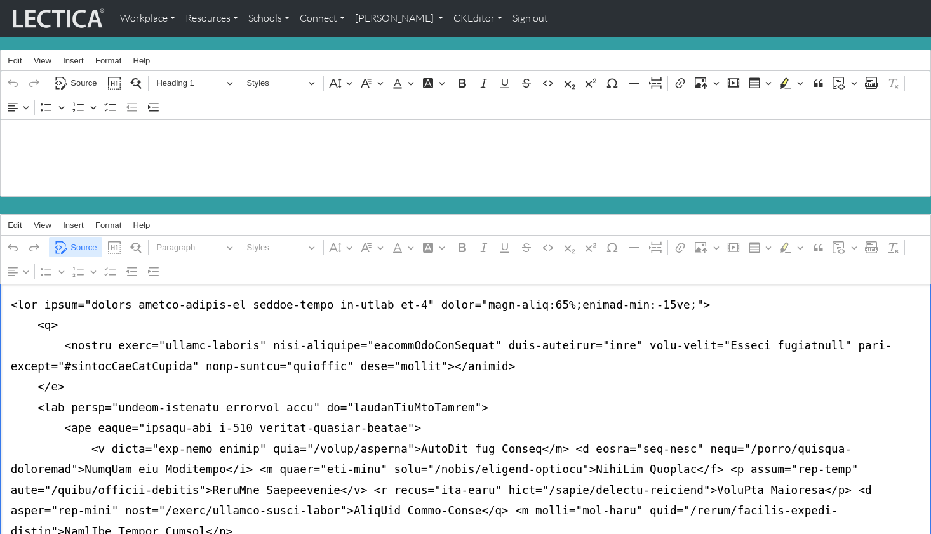
type textarea "<nav class="navbar navbar-expand-lg navbar-light bg-light mb-5" style="font-siz…"
click at [86, 240] on span "Source" at bounding box center [84, 247] width 26 height 15
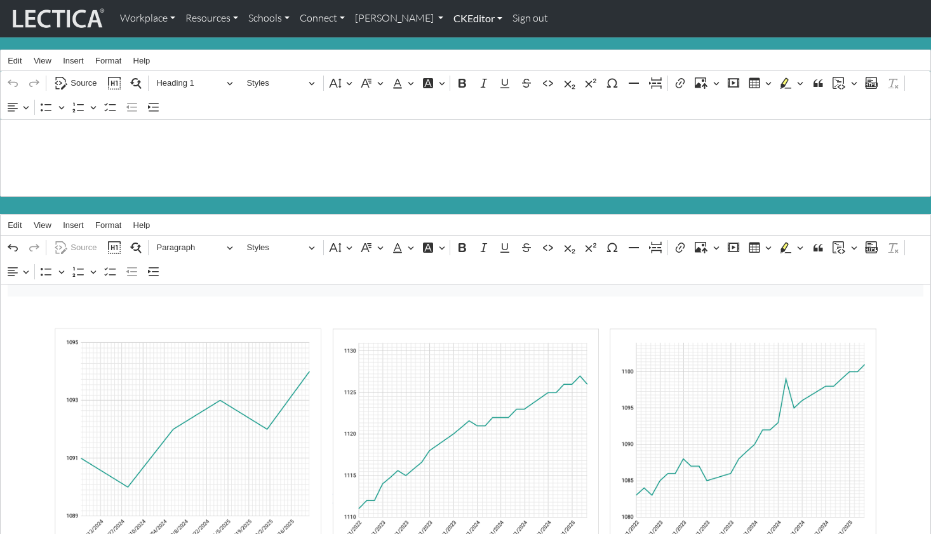
click at [449, 18] on link "CKEditor" at bounding box center [478, 18] width 59 height 27
click at [459, 41] on link "Edit" at bounding box center [471, 47] width 25 height 16
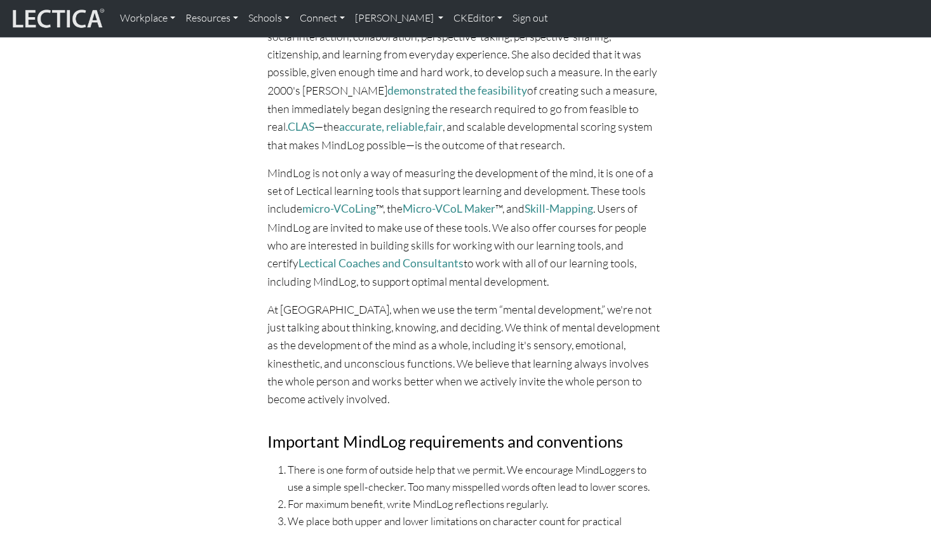
scroll to position [4192, 0]
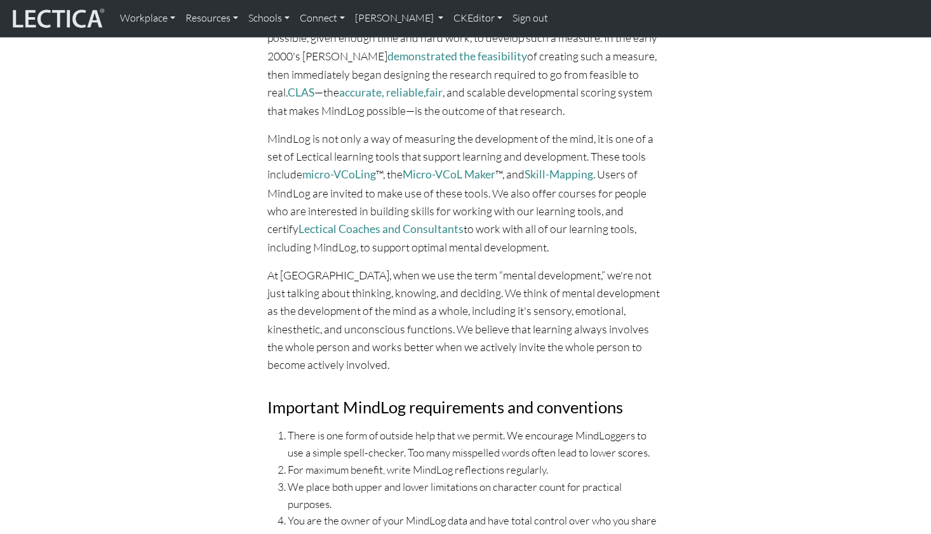
drag, startPoint x: 398, startPoint y: 271, endPoint x: 401, endPoint y: 256, distance: 14.8
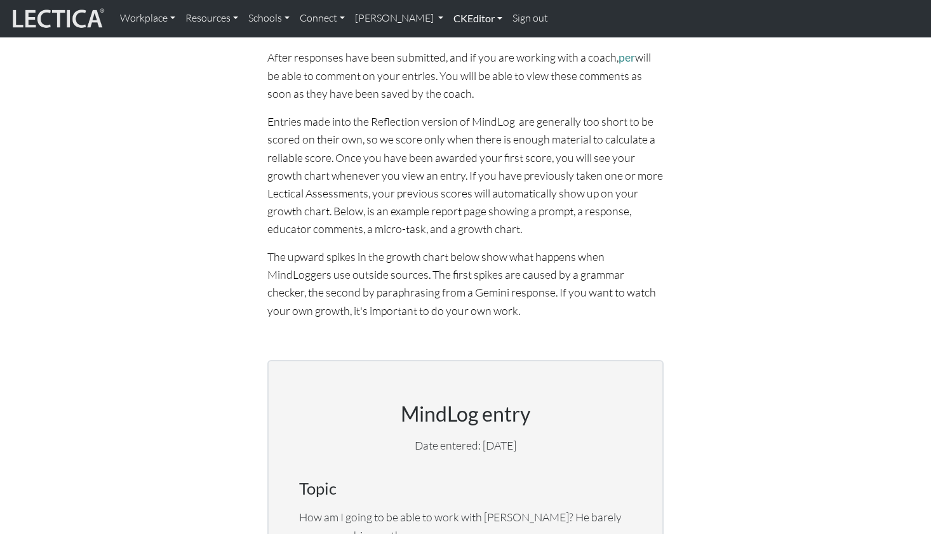
scroll to position [1949, 0]
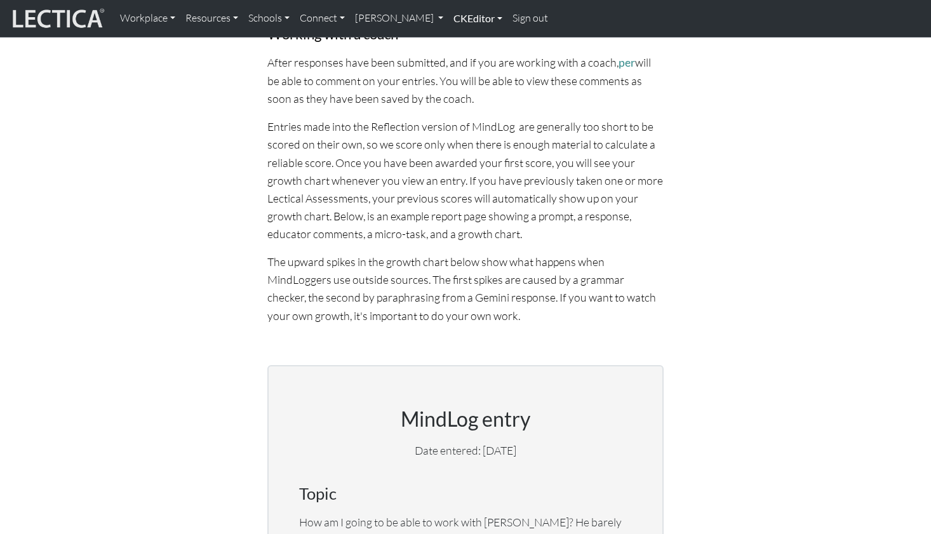
click at [449, 22] on link "CKEditor" at bounding box center [478, 18] width 59 height 27
click at [459, 40] on link "Edit" at bounding box center [471, 47] width 25 height 16
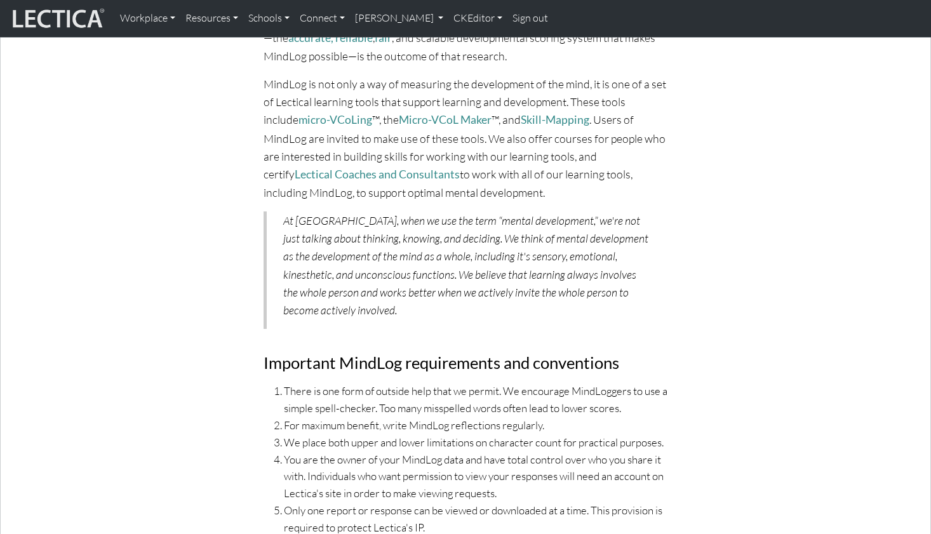
scroll to position [4411, 0]
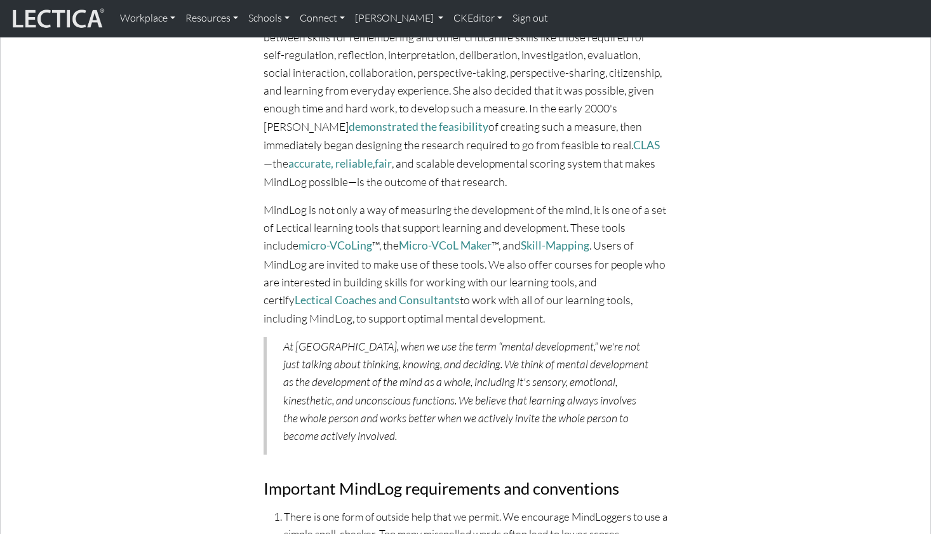
scroll to position [4264, 0]
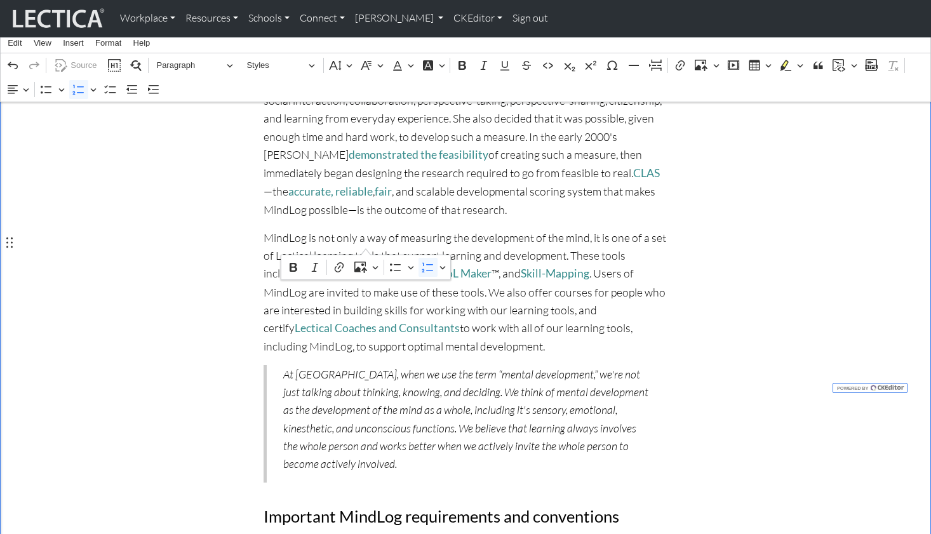
drag, startPoint x: 351, startPoint y: 243, endPoint x: 365, endPoint y: 242, distance: 14.0
click at [336, 267] on icon "Editor contextual toolbar" at bounding box center [339, 267] width 9 height 10
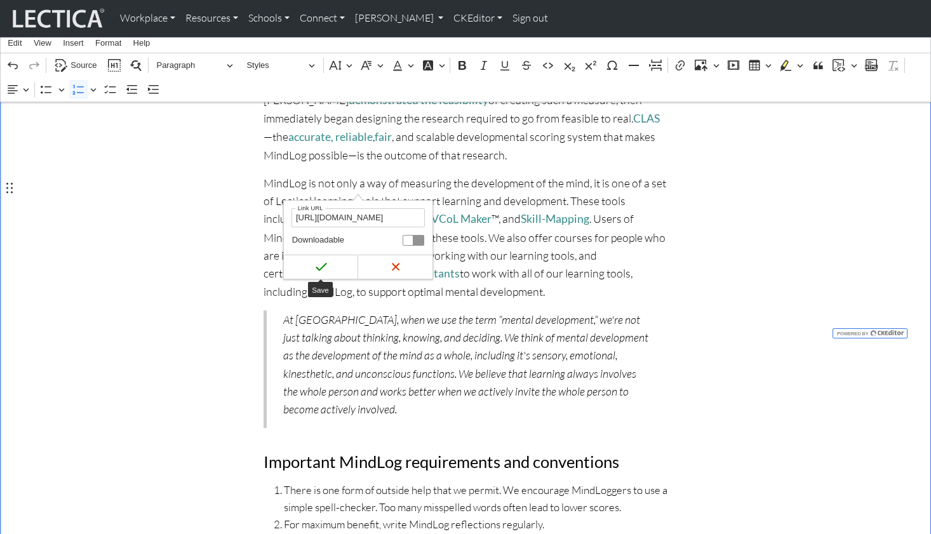
scroll to position [4322, 0]
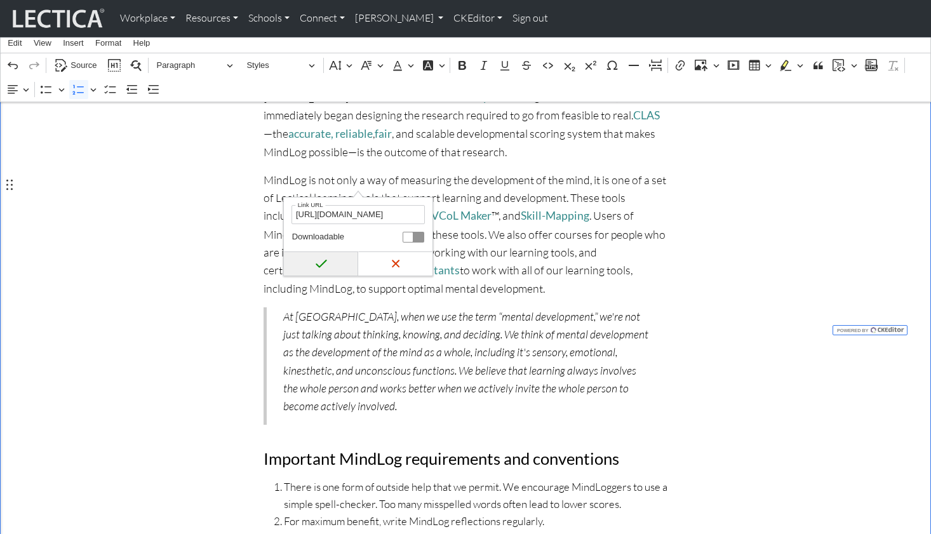
type input "https://lectica.org/about/vip"
click at [321, 262] on icon "submit" at bounding box center [321, 263] width 13 height 13
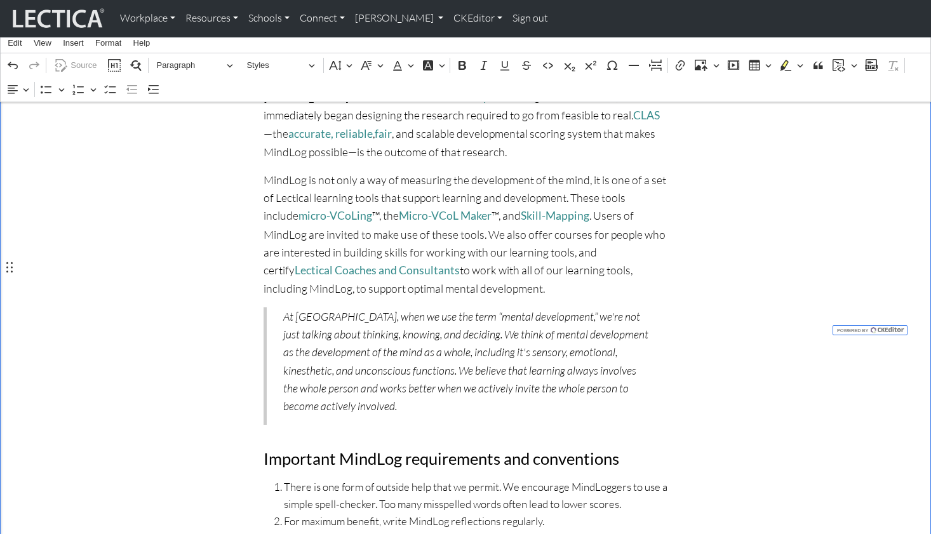
click at [193, 260] on div "MindLog and aging As we age, mental development slows. There are two reasons fo…" at bounding box center [465, 84] width 839 height 1363
click at [142, 267] on div "MindLog and aging As we age, mental development slows. There are two reasons fo…" at bounding box center [465, 84] width 839 height 1363
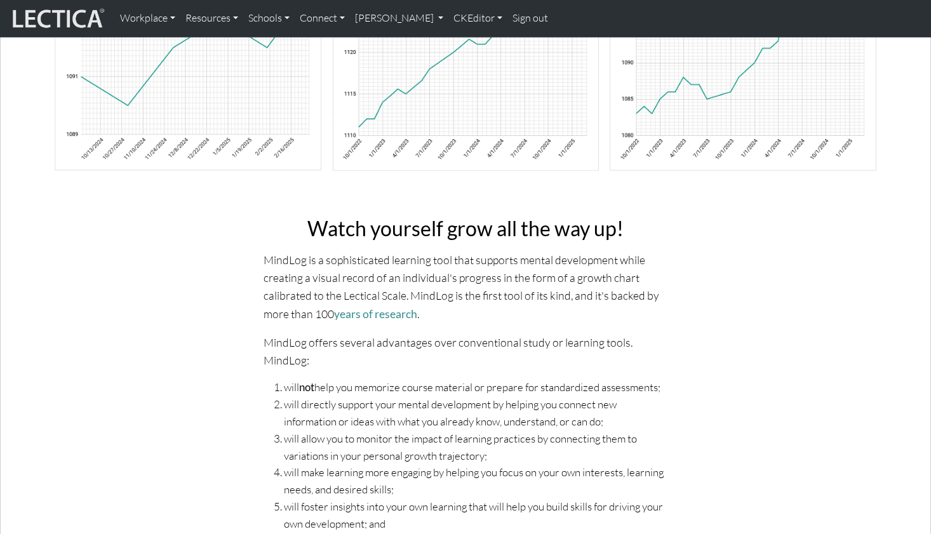
scroll to position [0, 0]
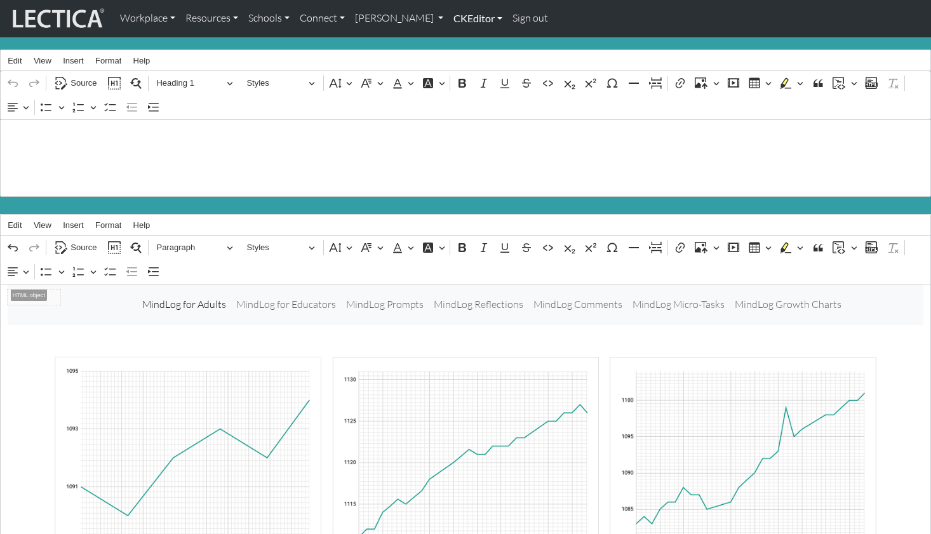
click at [449, 18] on link "CKEditor" at bounding box center [478, 18] width 59 height 27
click at [459, 39] on link "Edit" at bounding box center [471, 47] width 25 height 16
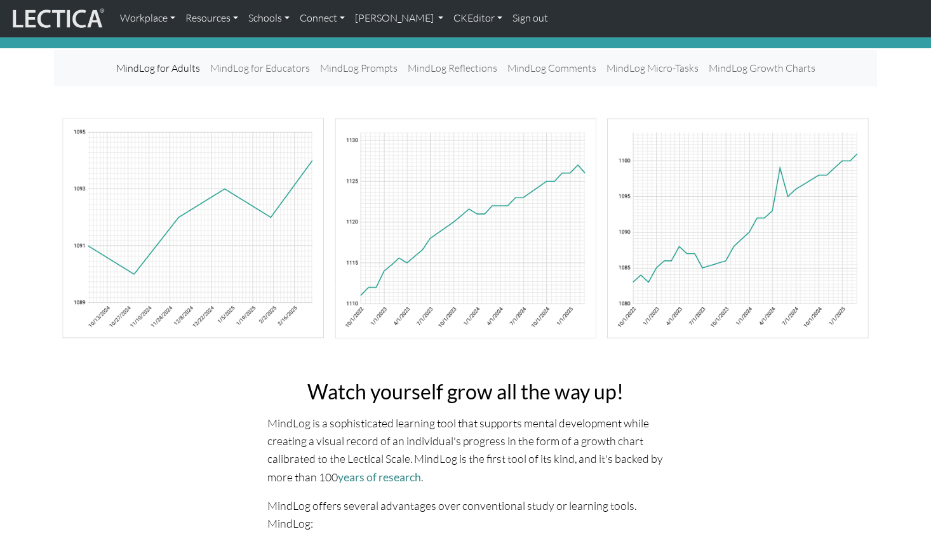
scroll to position [48, 0]
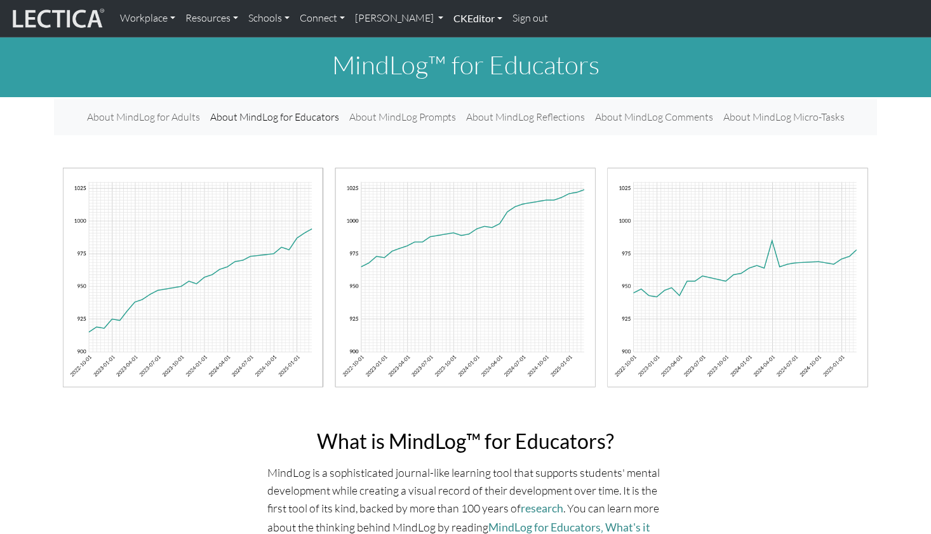
click at [449, 16] on link "CKEditor" at bounding box center [478, 18] width 59 height 27
click at [459, 41] on link "Edit" at bounding box center [471, 47] width 25 height 16
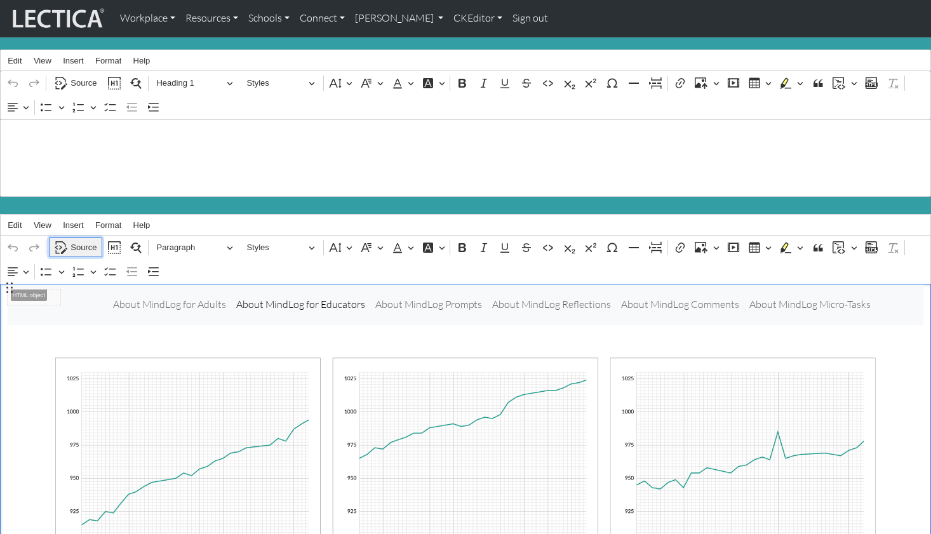
click at [83, 240] on span "Source" at bounding box center [84, 247] width 26 height 15
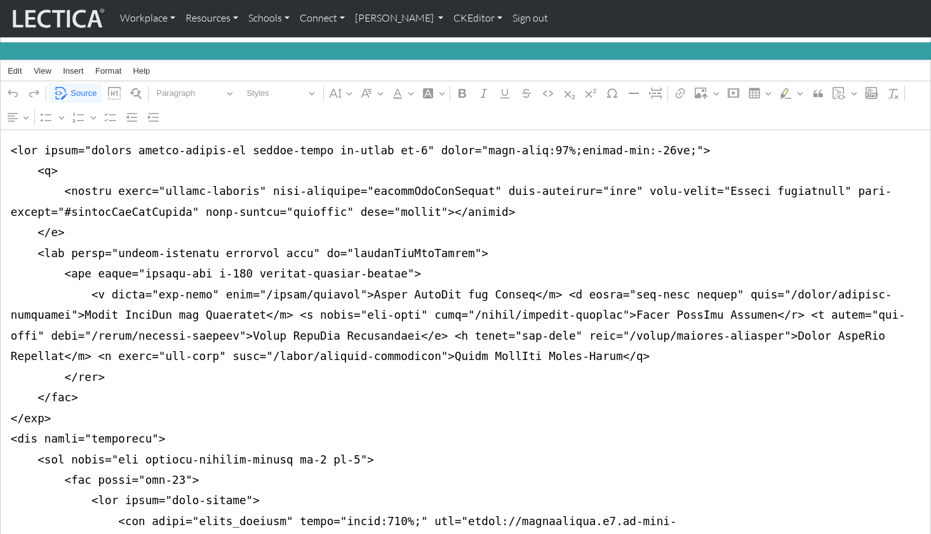
scroll to position [156, 0]
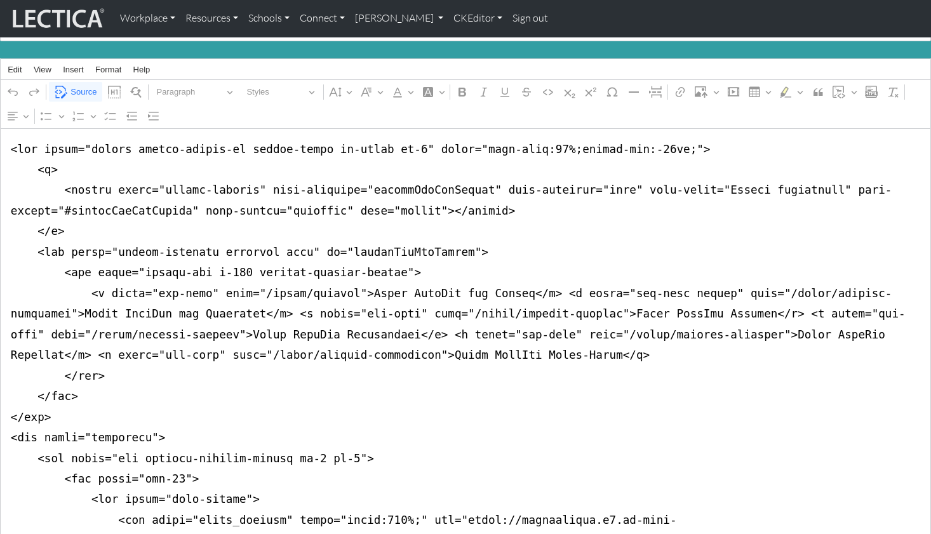
drag, startPoint x: 7, startPoint y: 295, endPoint x: 1, endPoint y: 401, distance: 106.3
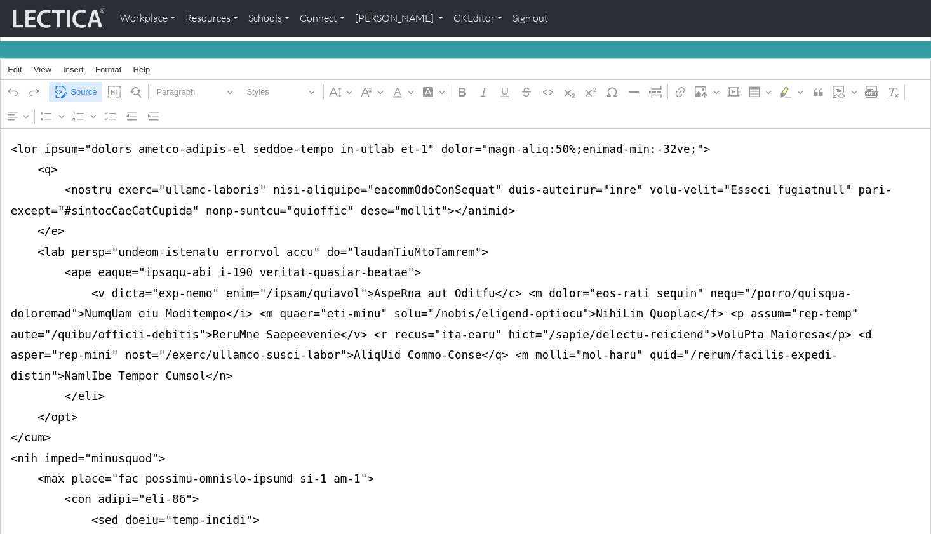
type textarea "<nav class="navbar navbar-expand-lg navbar-light bg-light mb-5" style="font-siz…"
click at [84, 84] on span "Source" at bounding box center [84, 91] width 26 height 15
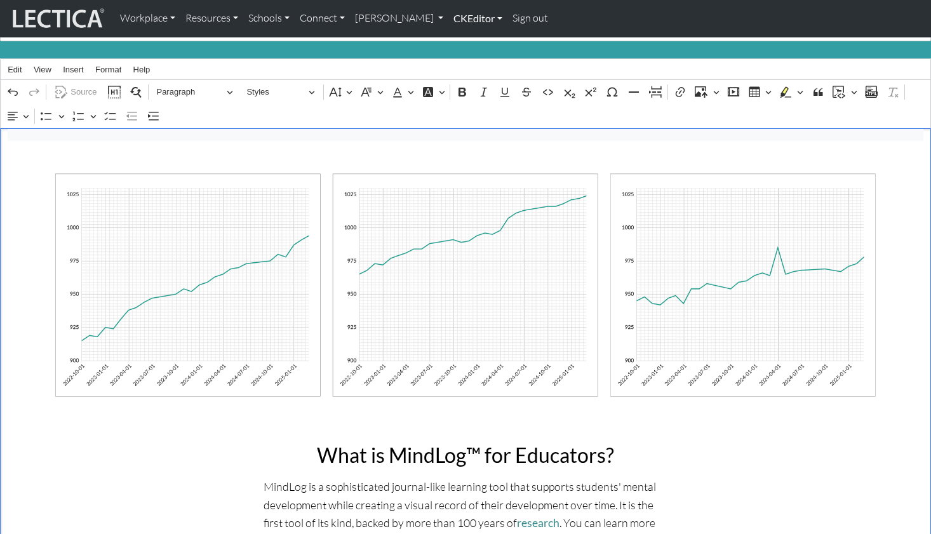
click at [449, 16] on link "CKEditor" at bounding box center [478, 18] width 59 height 27
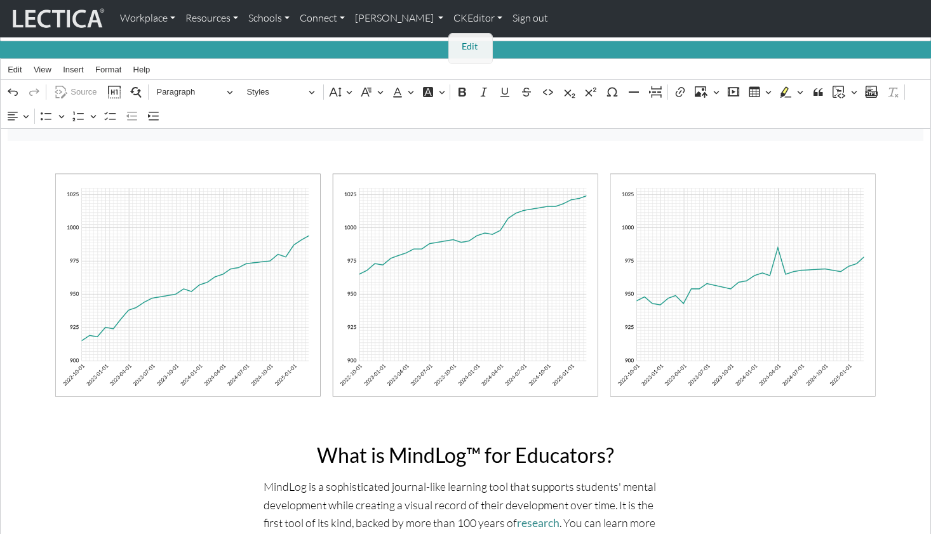
click at [459, 42] on link "Edit" at bounding box center [471, 47] width 25 height 16
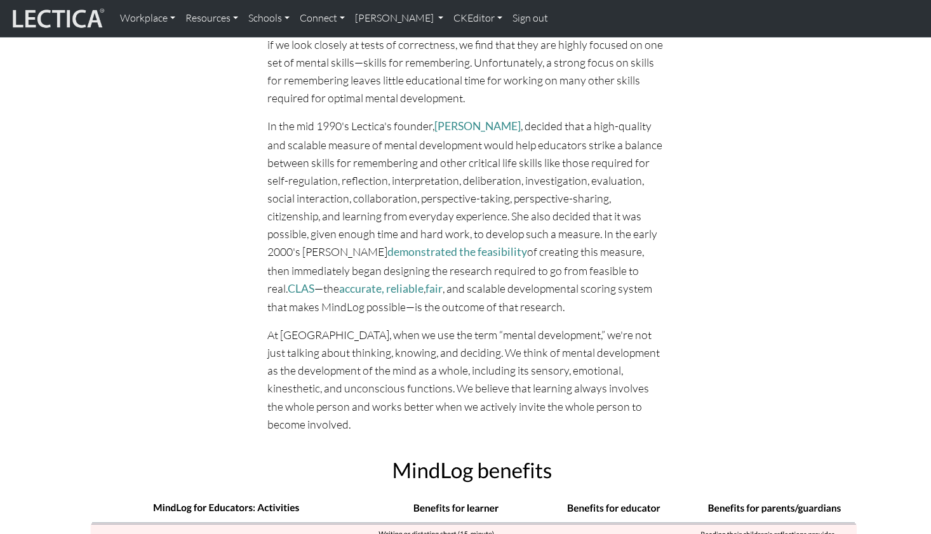
scroll to position [5351, 0]
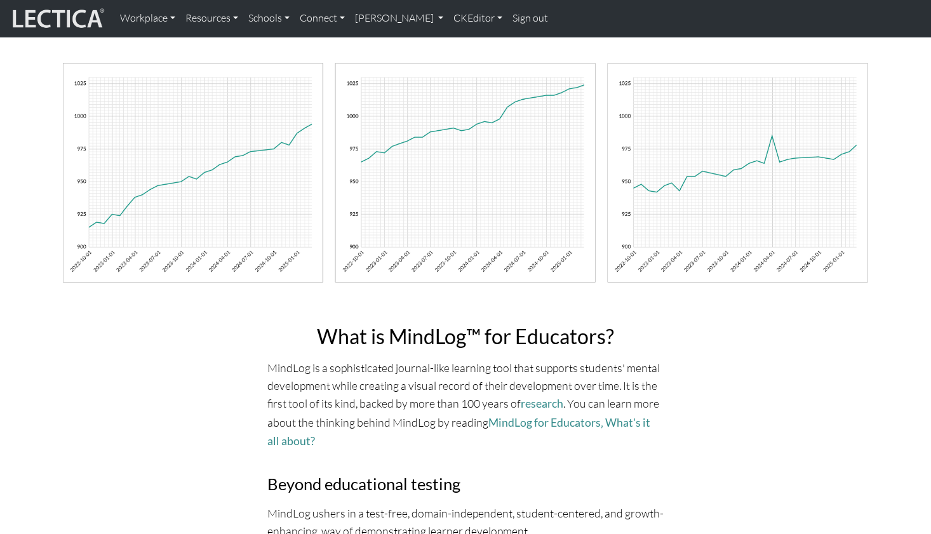
scroll to position [0, 0]
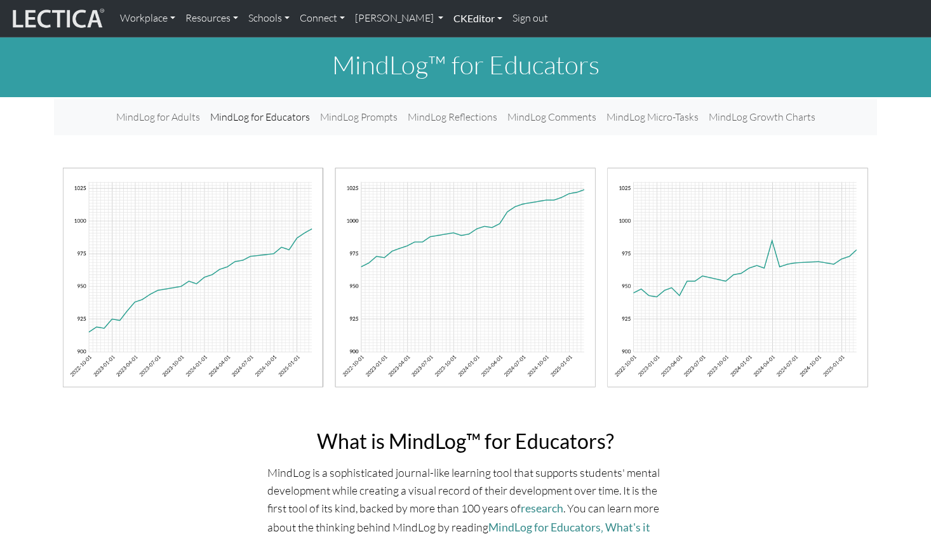
click at [449, 20] on link "CKEditor" at bounding box center [478, 18] width 59 height 27
click at [459, 41] on link "Edit" at bounding box center [471, 47] width 25 height 16
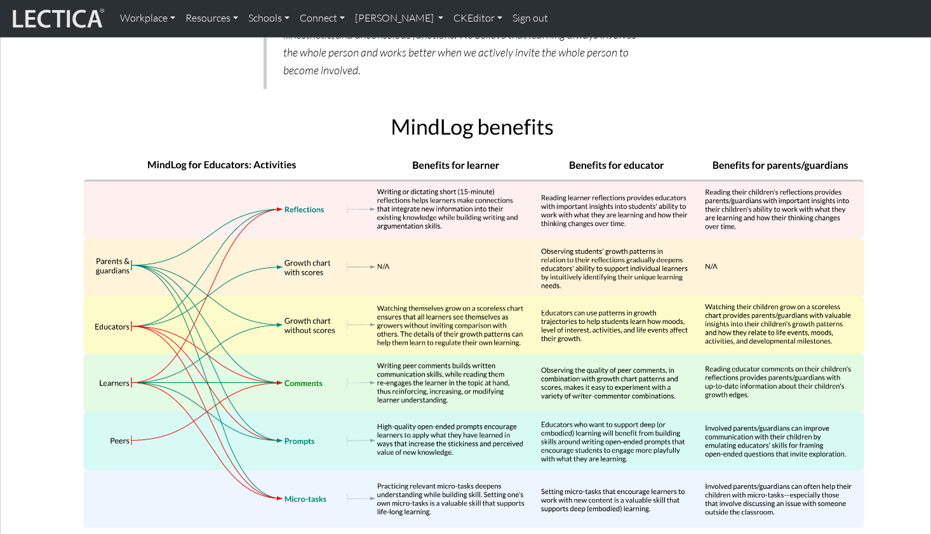
scroll to position [5964, 0]
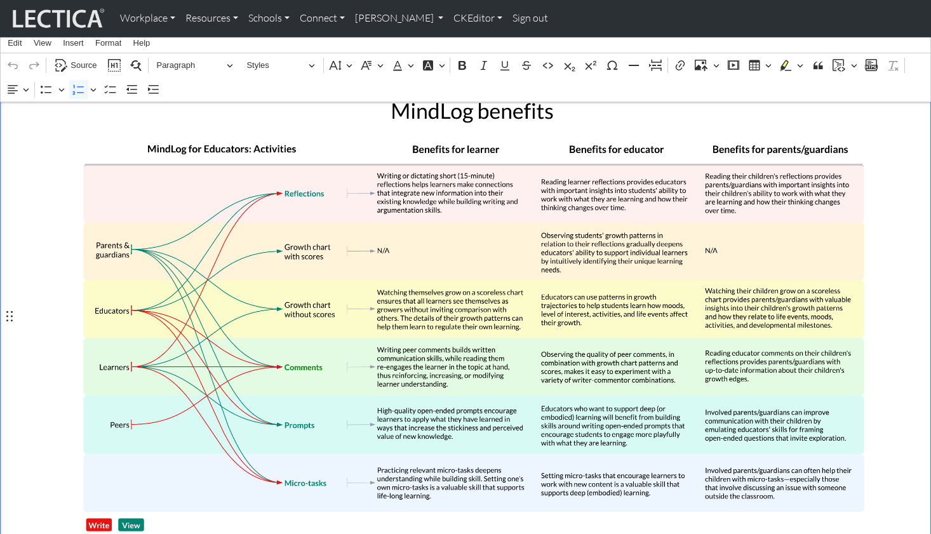
drag, startPoint x: 614, startPoint y: 317, endPoint x: 318, endPoint y: 337, distance: 296.7
drag, startPoint x: 532, startPoint y: 384, endPoint x: 595, endPoint y: 382, distance: 63.6
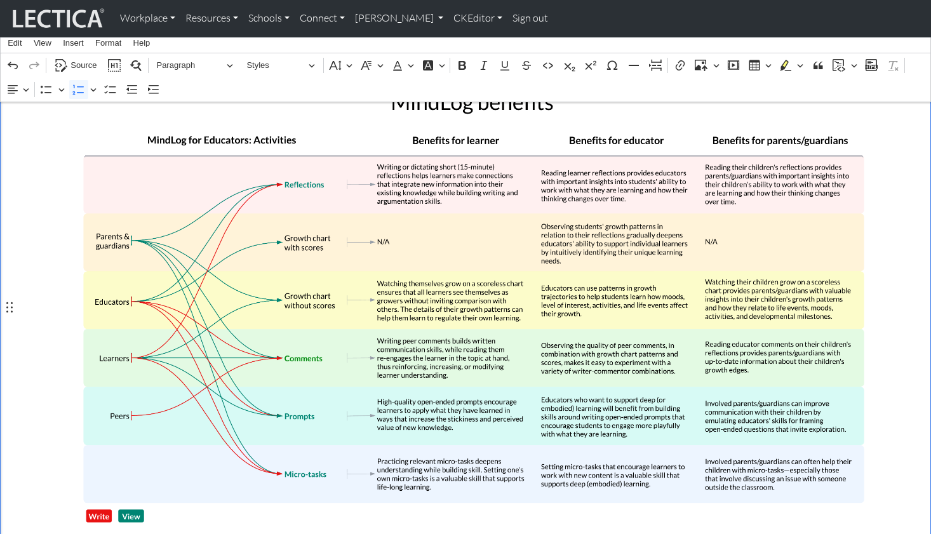
drag, startPoint x: 321, startPoint y: 357, endPoint x: 398, endPoint y: 355, distance: 76.9
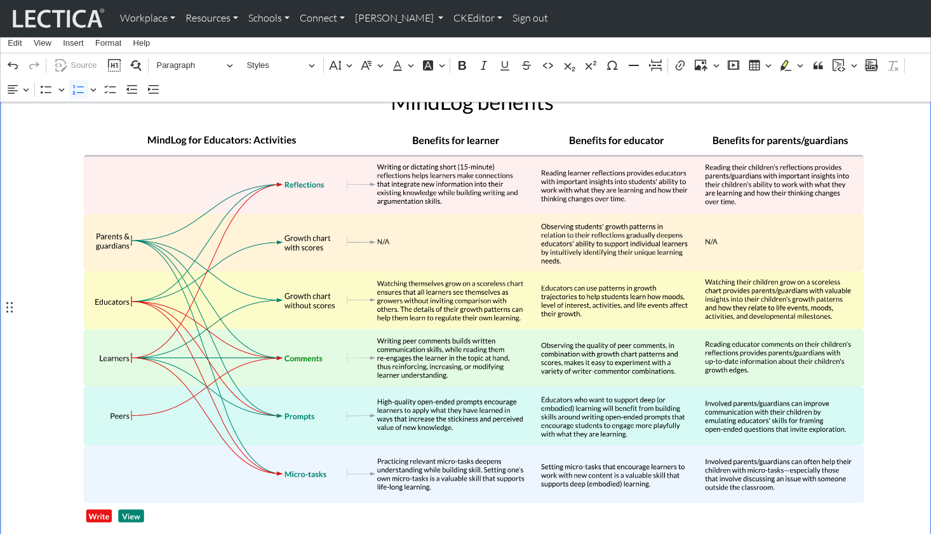
drag, startPoint x: 417, startPoint y: 370, endPoint x: 461, endPoint y: 373, distance: 44.0
drag, startPoint x: 572, startPoint y: 372, endPoint x: 623, endPoint y: 376, distance: 50.3
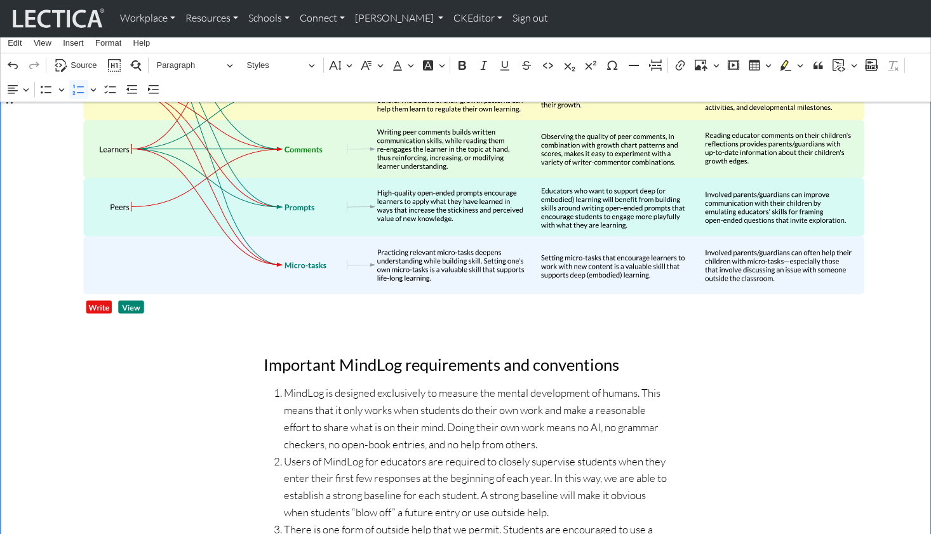
scroll to position [6183, 0]
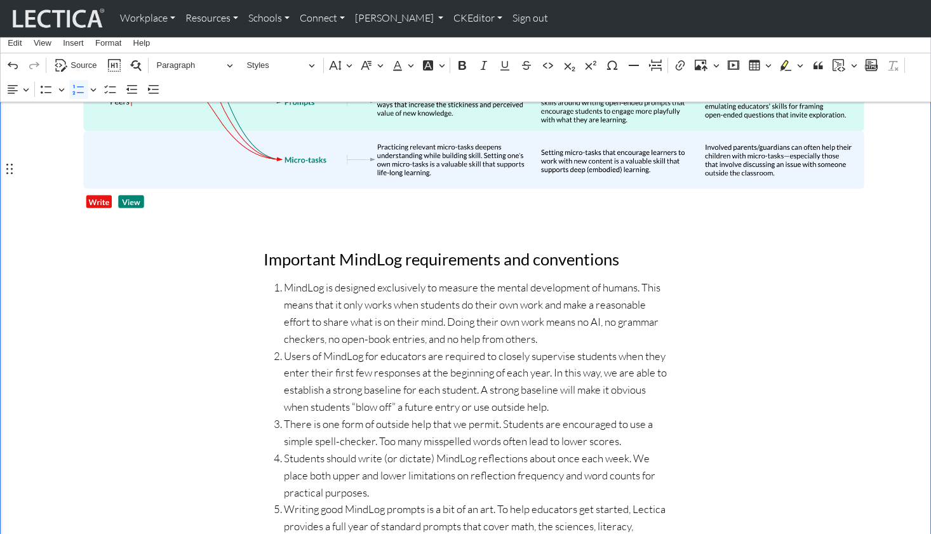
scroll to position [6299, 0]
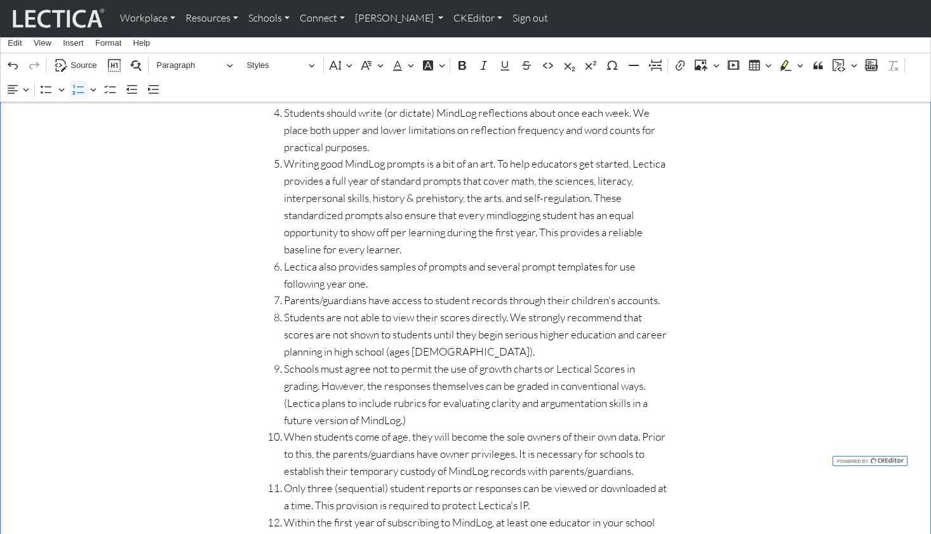
scroll to position [6637, 0]
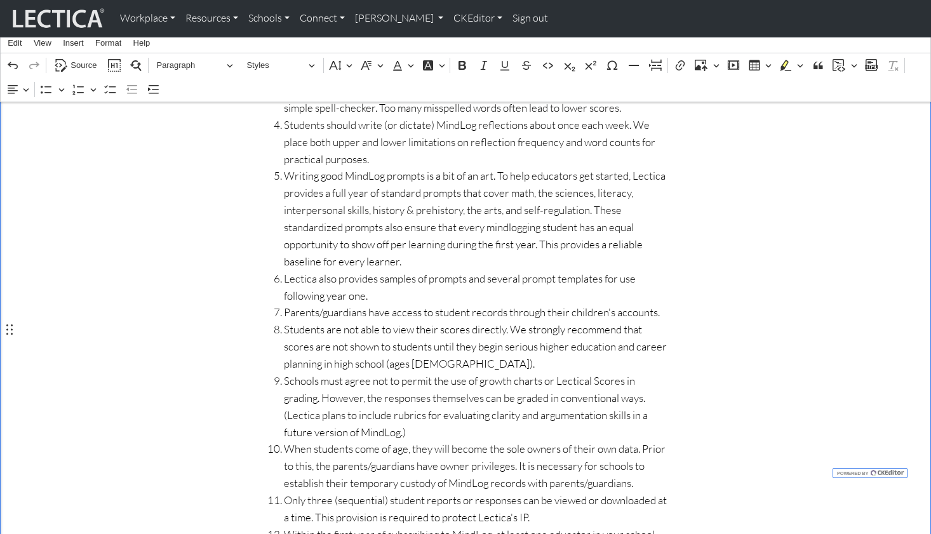
scroll to position [6617, 0]
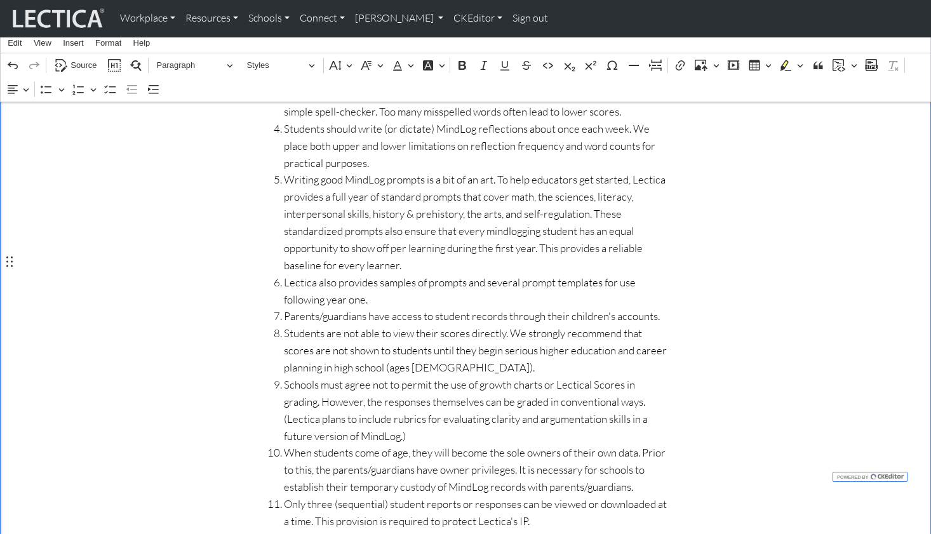
drag, startPoint x: 552, startPoint y: 310, endPoint x: 600, endPoint y: 295, distance: 50.6
click at [552, 310] on div "Important MindLog requirements and conventions MindLog is designed exclusively …" at bounding box center [465, 420] width 419 height 1048
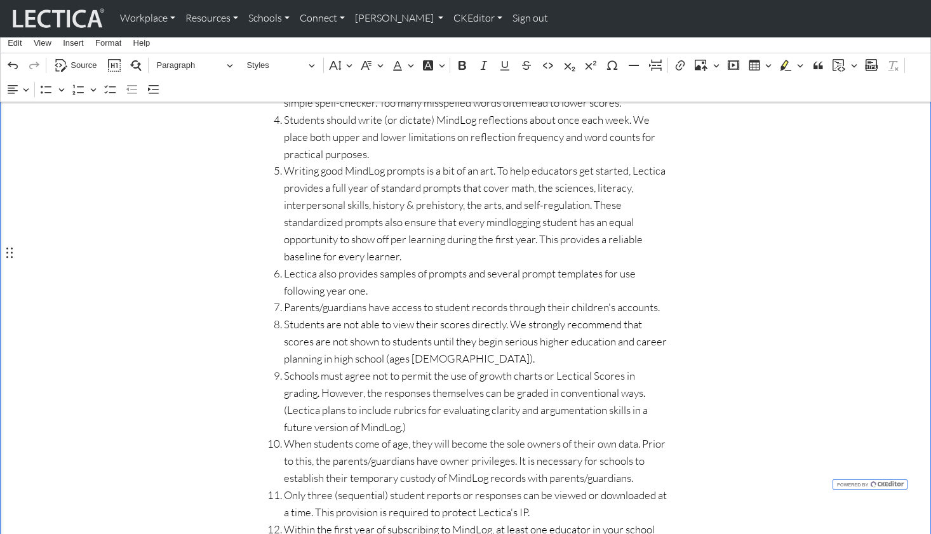
scroll to position [6627, 0]
drag, startPoint x: 469, startPoint y: 270, endPoint x: 477, endPoint y: 284, distance: 16.2
drag, startPoint x: 307, startPoint y: 290, endPoint x: 314, endPoint y: 291, distance: 7.0
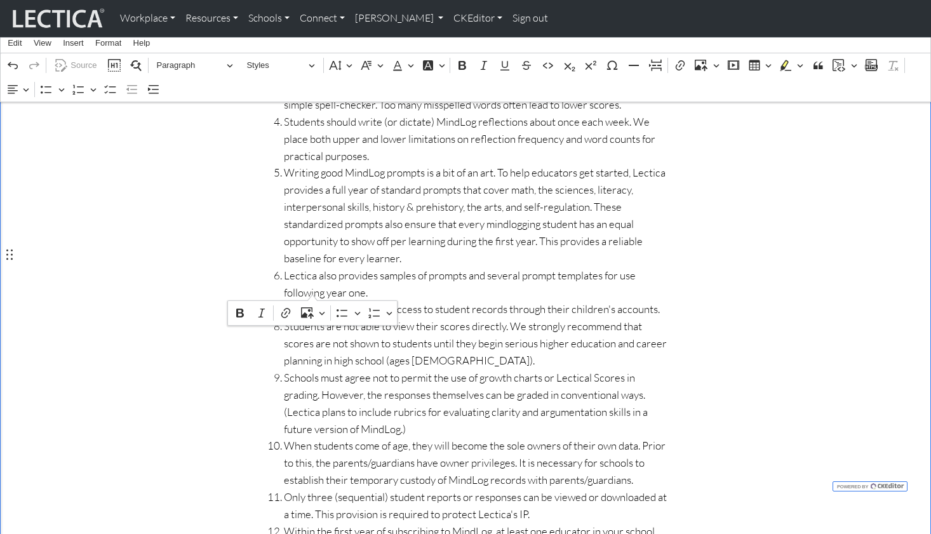
drag, startPoint x: 366, startPoint y: 287, endPoint x: 424, endPoint y: 289, distance: 57.8
click at [398, 311] on icon "Editor contextual toolbar" at bounding box center [396, 313] width 9 height 10
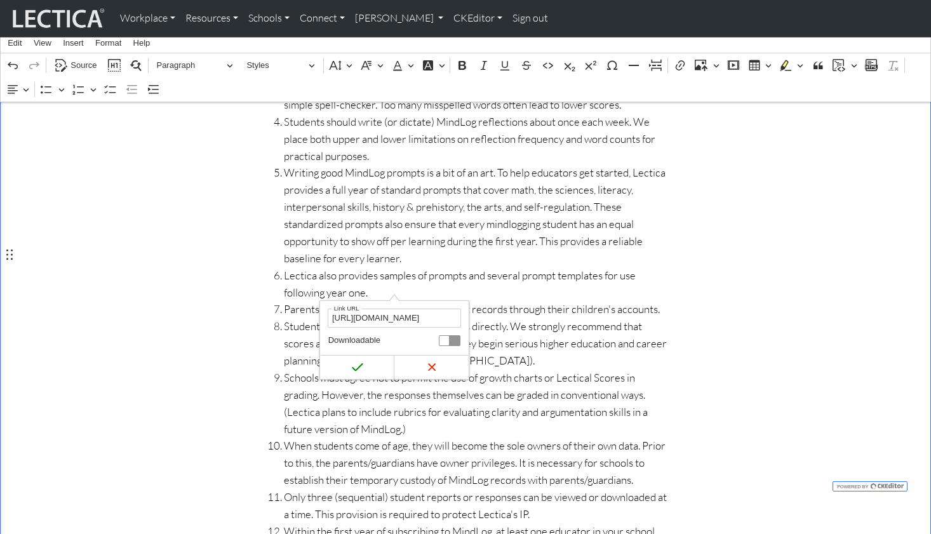
type input "https://lectica.org/about/contact"
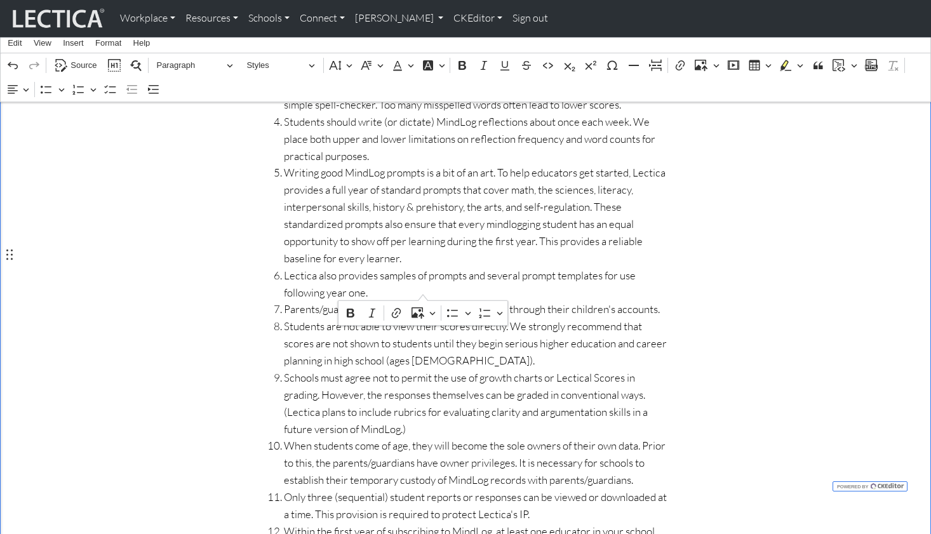
drag, startPoint x: 367, startPoint y: 290, endPoint x: 424, endPoint y: 292, distance: 56.6
click at [399, 312] on icon "Editor contextual toolbar" at bounding box center [396, 313] width 13 height 13
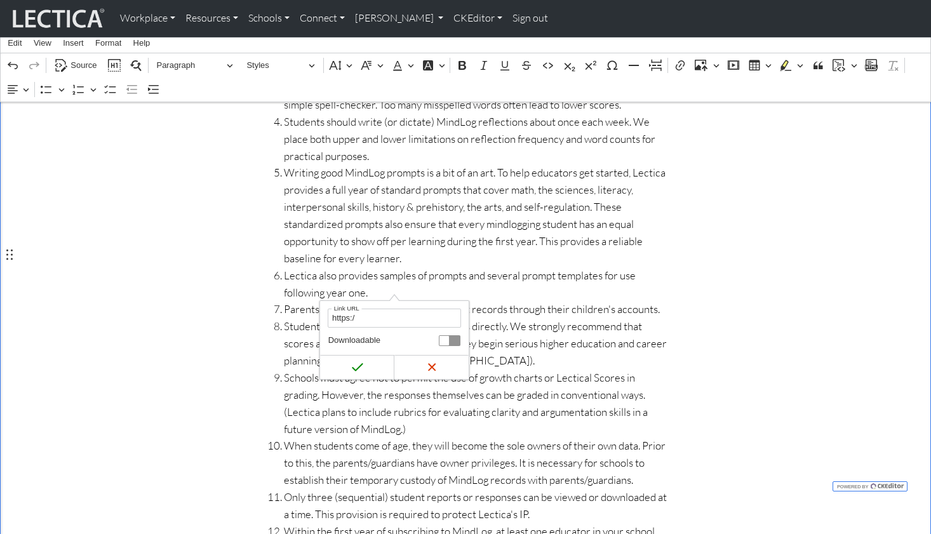
type input "https://lectica.org/about/contact"
click at [360, 365] on icon "submit" at bounding box center [357, 367] width 13 height 13
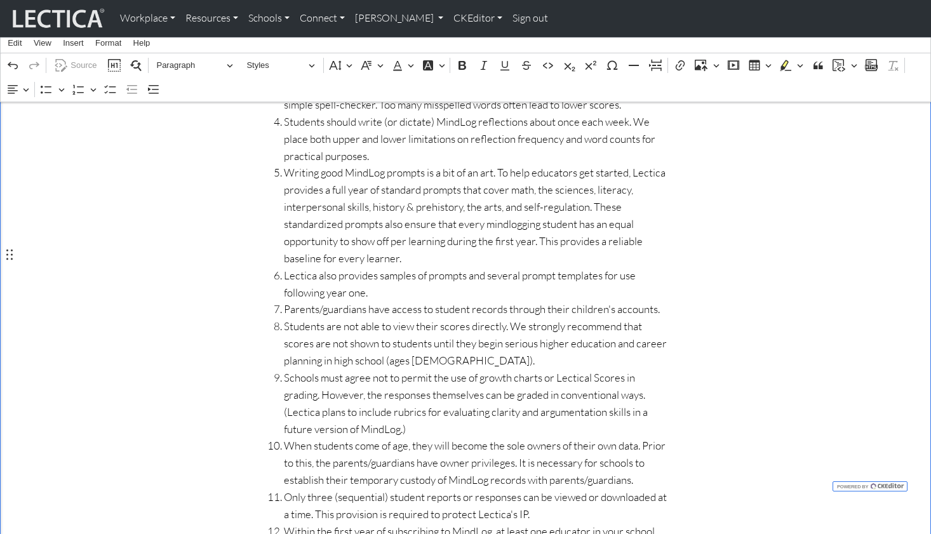
click at [618, 299] on div "Important MindLog requirements and conventions MindLog is designed exclusively …" at bounding box center [465, 413] width 419 height 1048
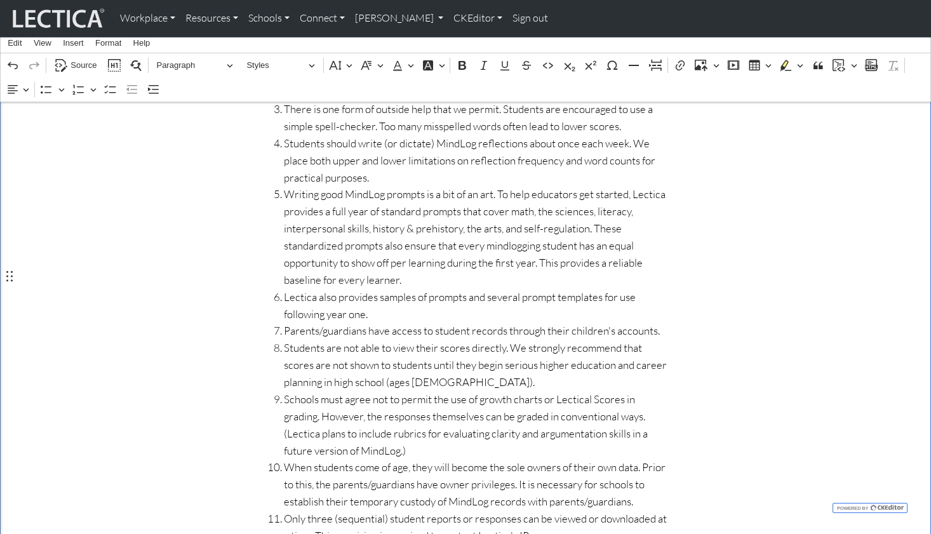
scroll to position [6574, 0]
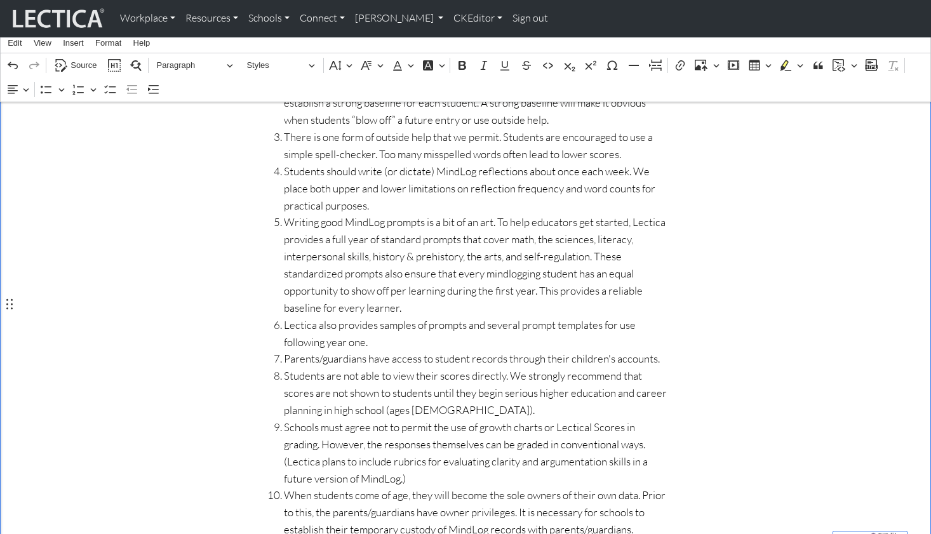
drag, startPoint x: 384, startPoint y: 324, endPoint x: 412, endPoint y: 325, distance: 28.0
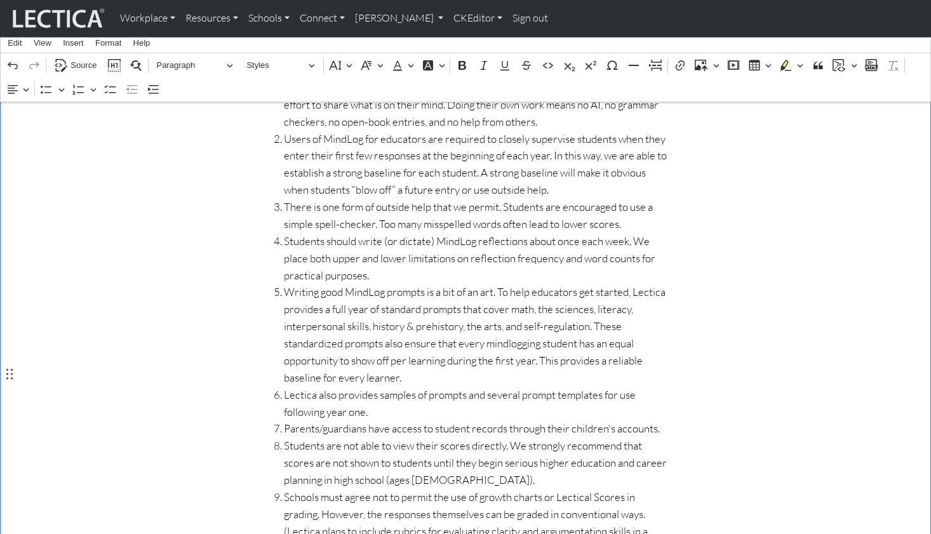
scroll to position [6504, 0]
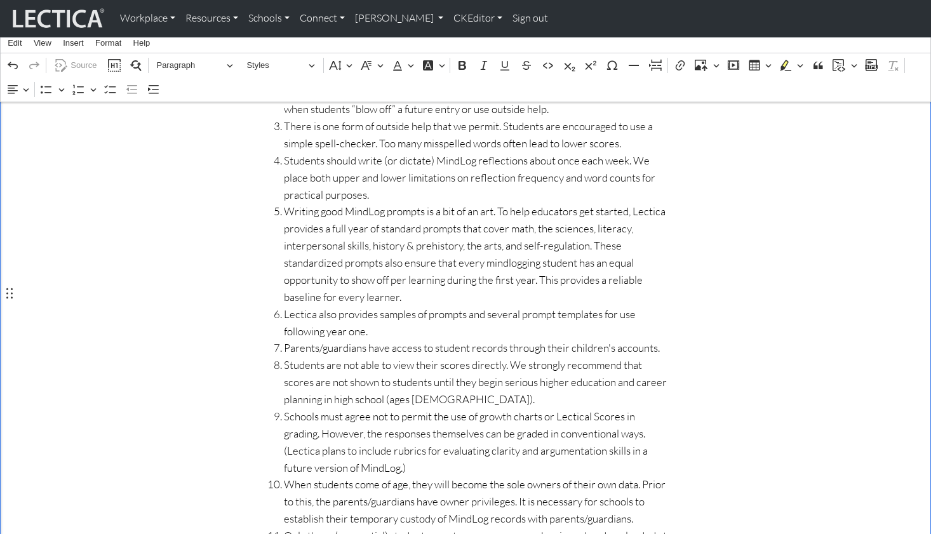
scroll to position [6594, 0]
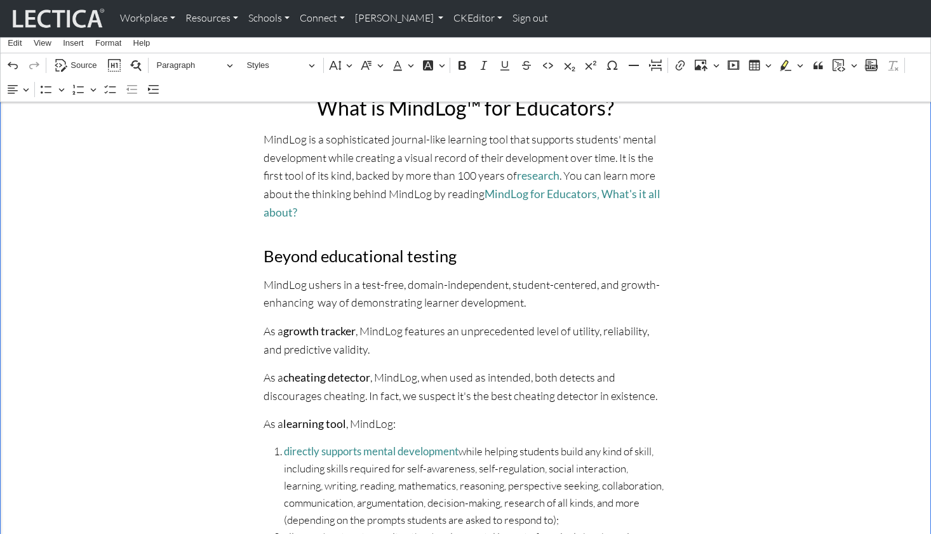
scroll to position [0, 0]
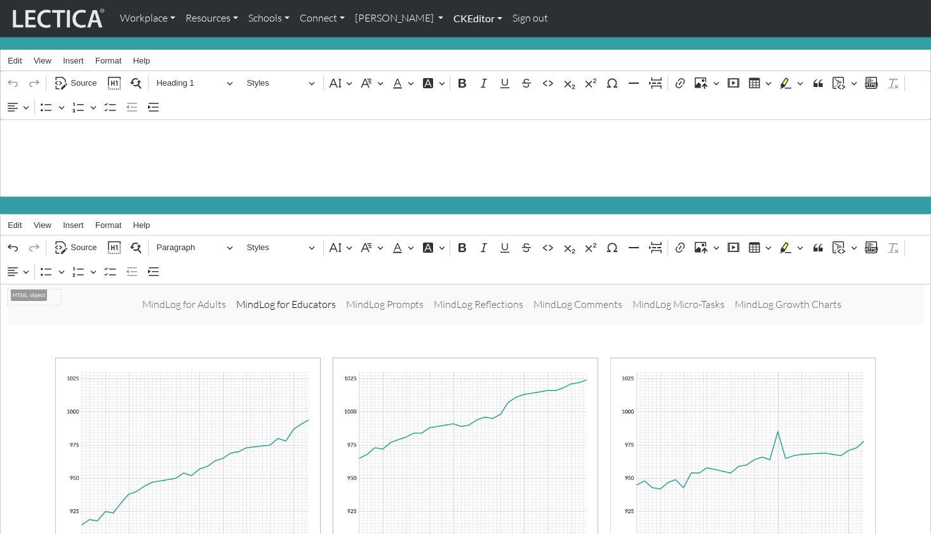
click at [449, 17] on link "CKEditor" at bounding box center [478, 18] width 59 height 27
click at [459, 42] on link "Edit" at bounding box center [471, 47] width 25 height 16
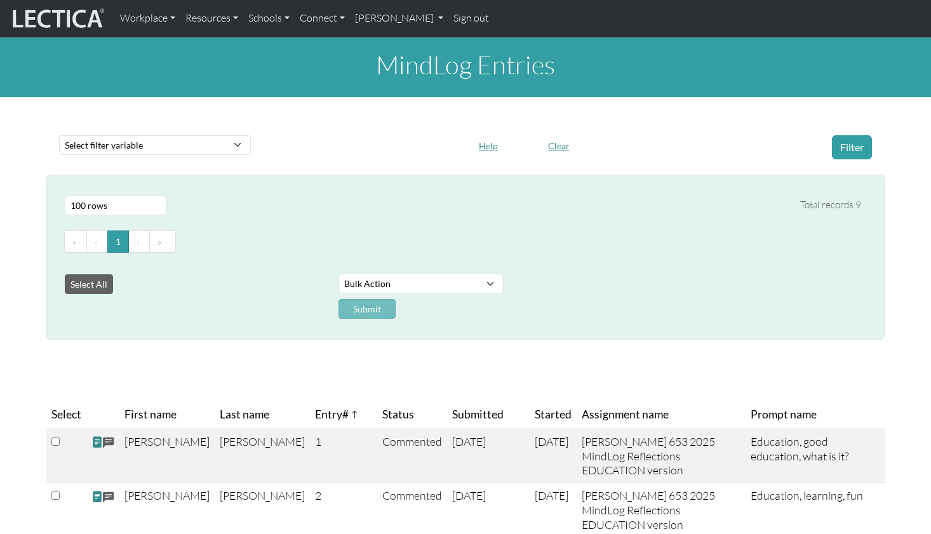
select select "100"
click at [301, 17] on link "Connect" at bounding box center [322, 18] width 55 height 27
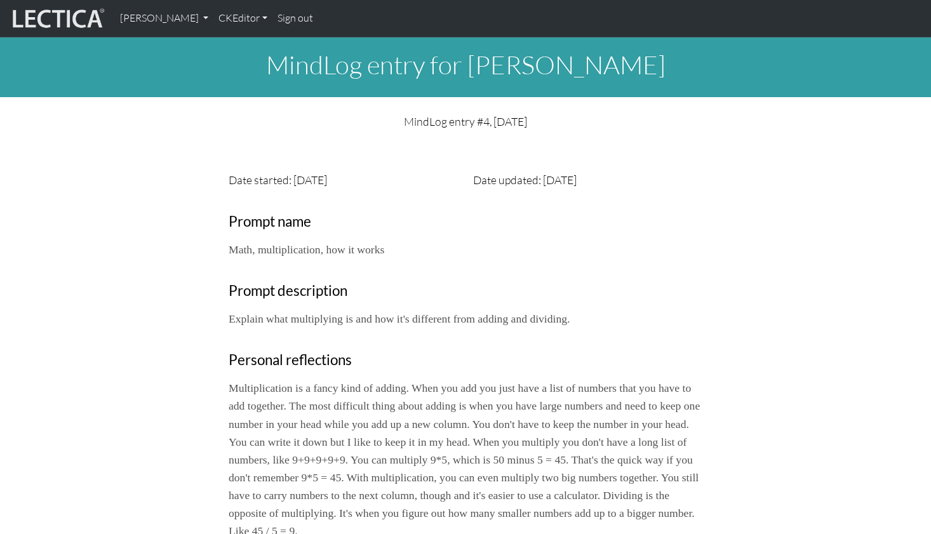
click at [277, 140] on div "Close Date started: [DATE] Date updated: [DATE] Prompt name Math, multiplicatio…" at bounding box center [465, 447] width 839 height 614
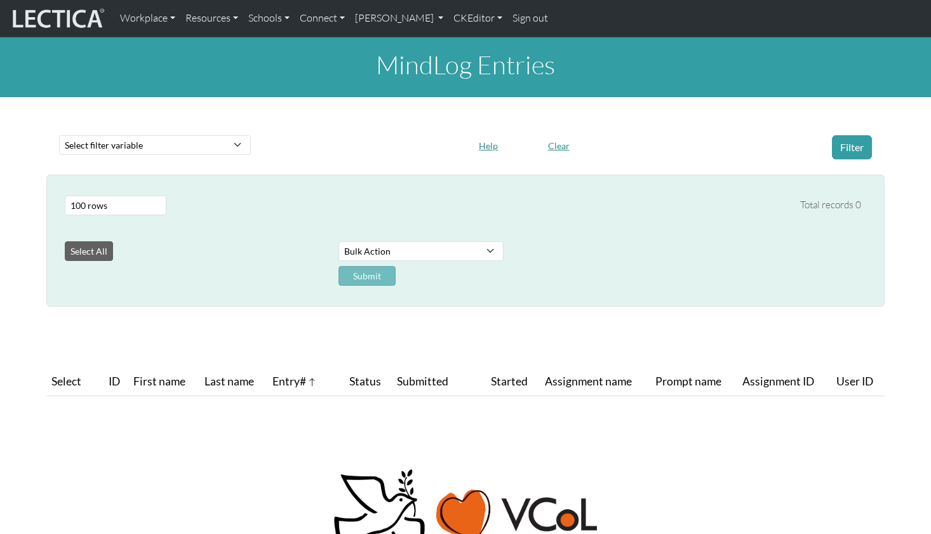
select select "100"
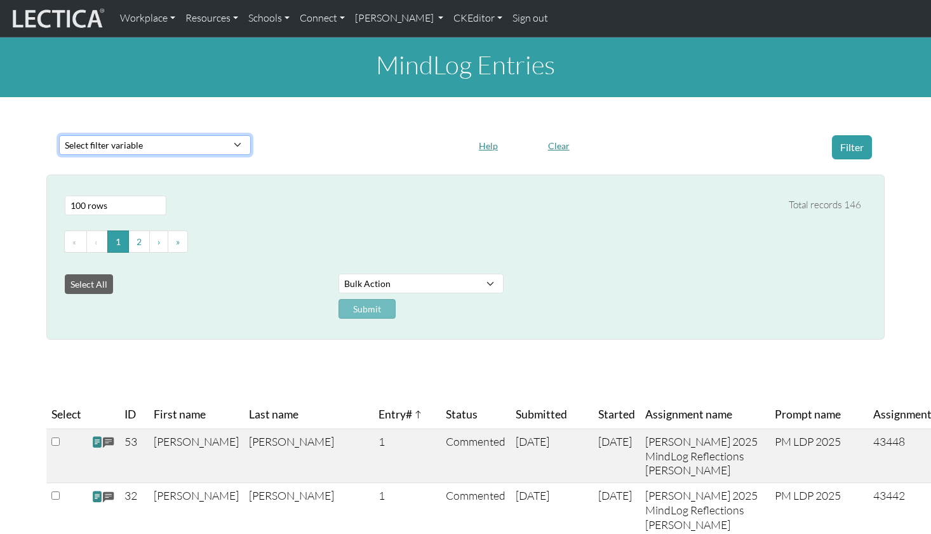
click at [126, 142] on select "Select filter variable Assignment ID Assignment name Date commented Date scored…" at bounding box center [155, 145] width 192 height 20
select select "purchase__assignment__name"
click at [59, 155] on select "Select filter variable Assignment ID Assignment name Date commented Date scored…" at bounding box center [155, 145] width 192 height 20
select select
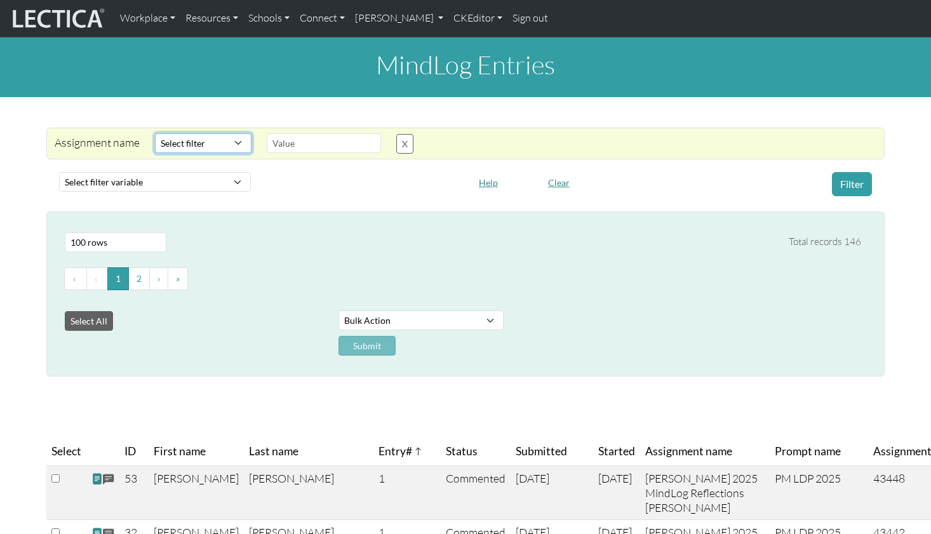
click at [198, 133] on select "Select filter Equals Does not equal Contains Does not contain Starts with Ends …" at bounding box center [203, 143] width 97 height 20
select select "icontains"
click at [155, 133] on select "Select filter Equals Does not equal Contains Does not contain Starts with Ends …" at bounding box center [203, 143] width 97 height 20
click at [274, 133] on input "text" at bounding box center [324, 143] width 114 height 20
drag, startPoint x: 288, startPoint y: 133, endPoint x: 232, endPoint y: 132, distance: 56.5
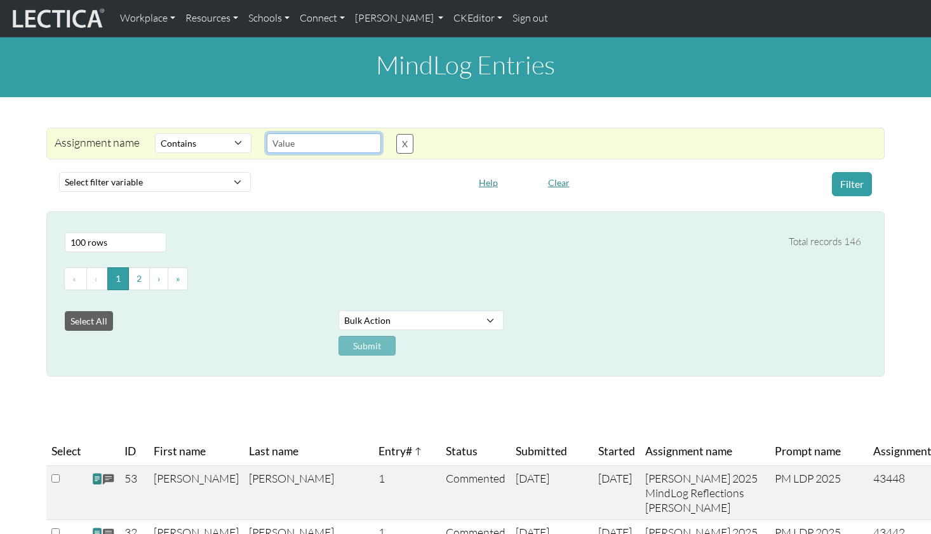
click at [232, 133] on div "Assignment name Select filter Equals Does not equal Contains Does not contain S…" at bounding box center [457, 143] width 837 height 20
type input "Berghs"
click at [852, 173] on button "Filter" at bounding box center [852, 184] width 40 height 24
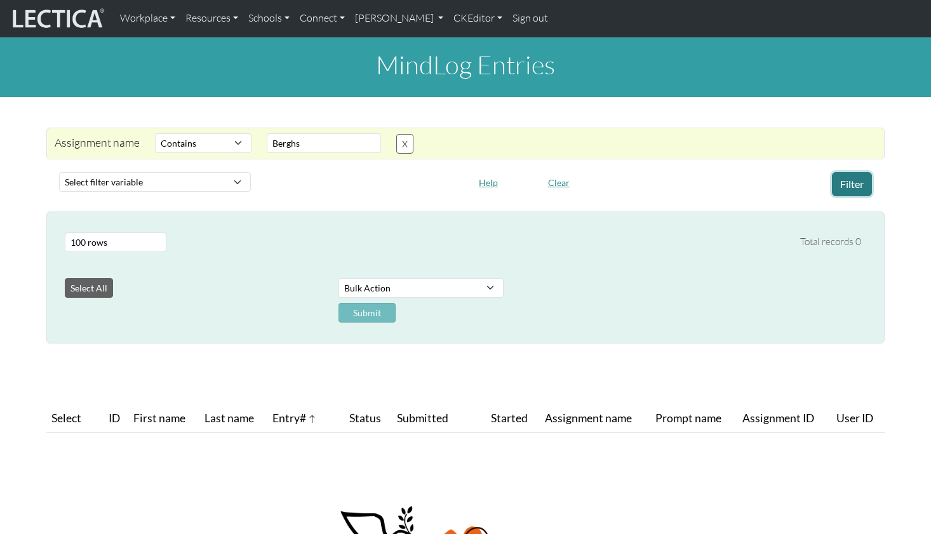
click at [851, 175] on button "Filter" at bounding box center [852, 184] width 40 height 24
click at [110, 410] on span "ID" at bounding box center [114, 419] width 11 height 18
drag, startPoint x: 167, startPoint y: 395, endPoint x: 174, endPoint y: 394, distance: 7.0
click at [168, 410] on span "First name" at bounding box center [170, 419] width 52 height 18
click at [219, 405] on th "Last name" at bounding box center [241, 419] width 67 height 29
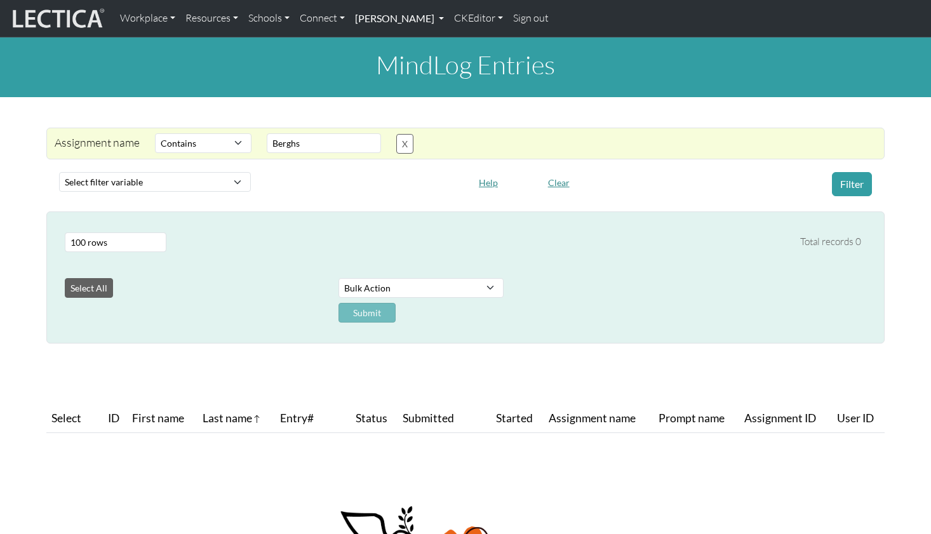
click at [382, 15] on link "[PERSON_NAME]" at bounding box center [399, 18] width 99 height 27
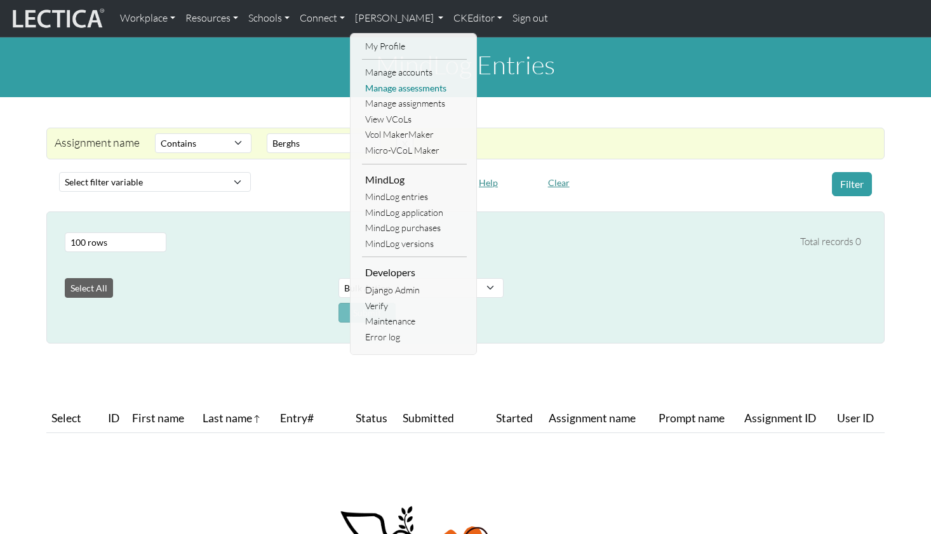
click at [383, 81] on link "Manage assessments" at bounding box center [414, 89] width 105 height 16
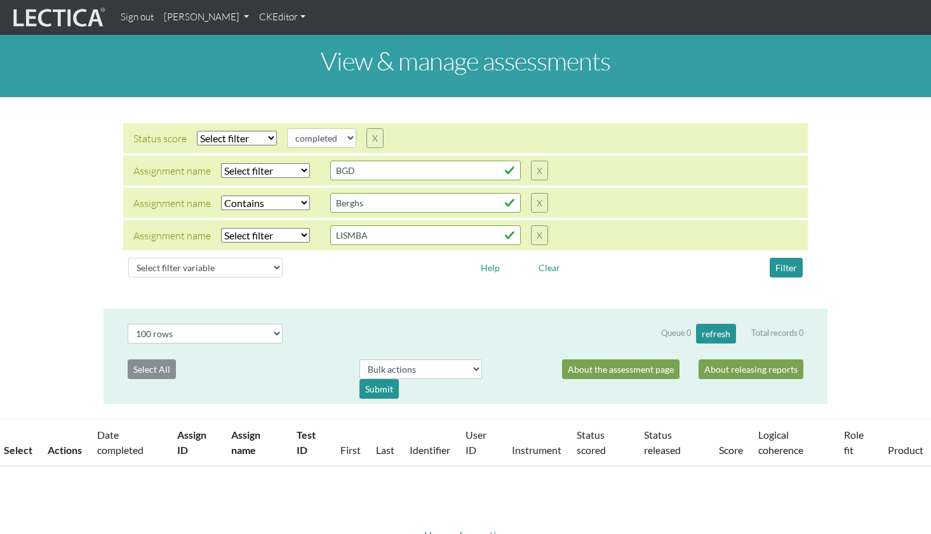
select select
select select "icontains"
select select "100"
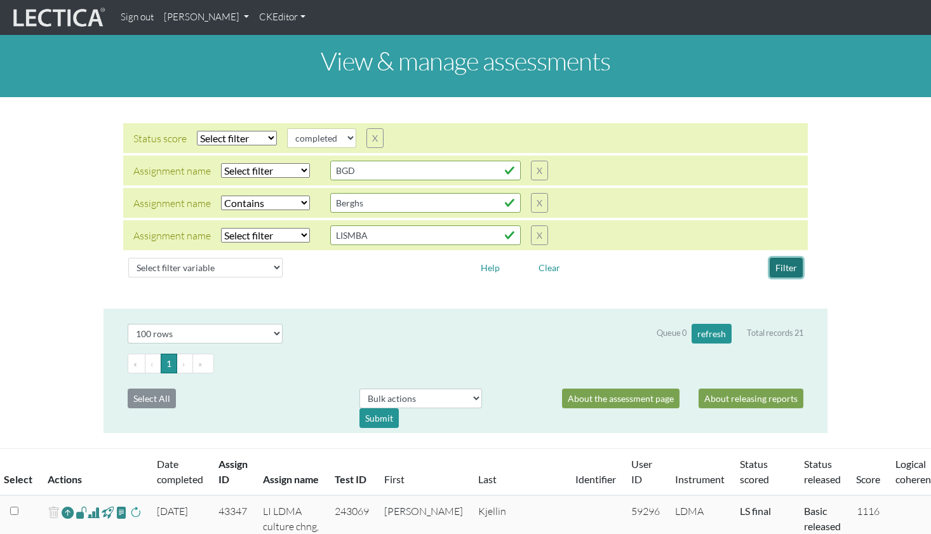
click at [788, 258] on button "Filter" at bounding box center [786, 268] width 33 height 20
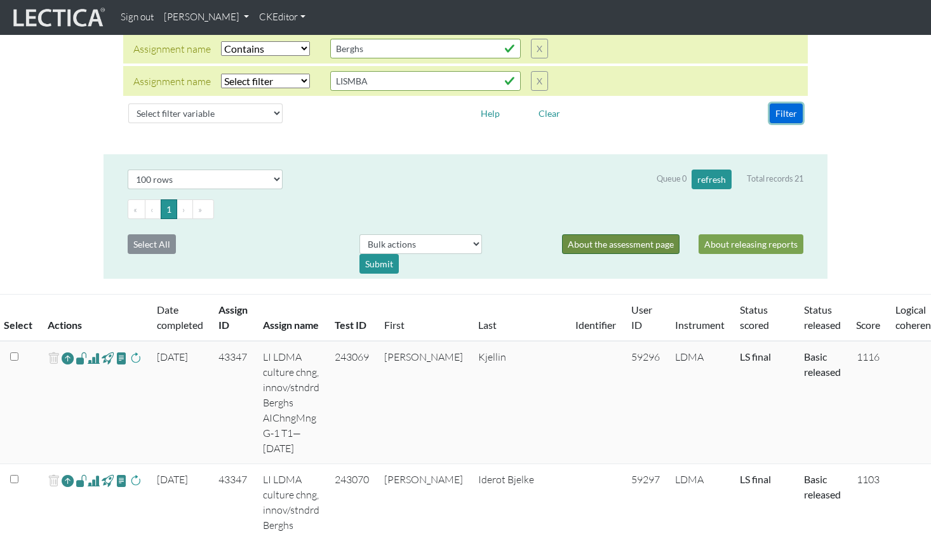
scroll to position [156, 0]
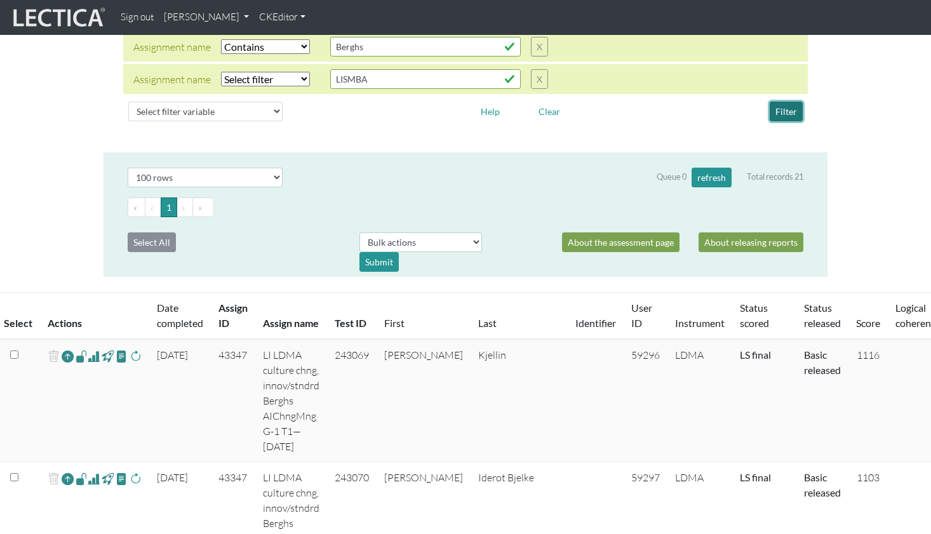
click at [780, 102] on button "Filter" at bounding box center [786, 112] width 33 height 20
click at [481, 301] on th "Last" at bounding box center [519, 316] width 97 height 47
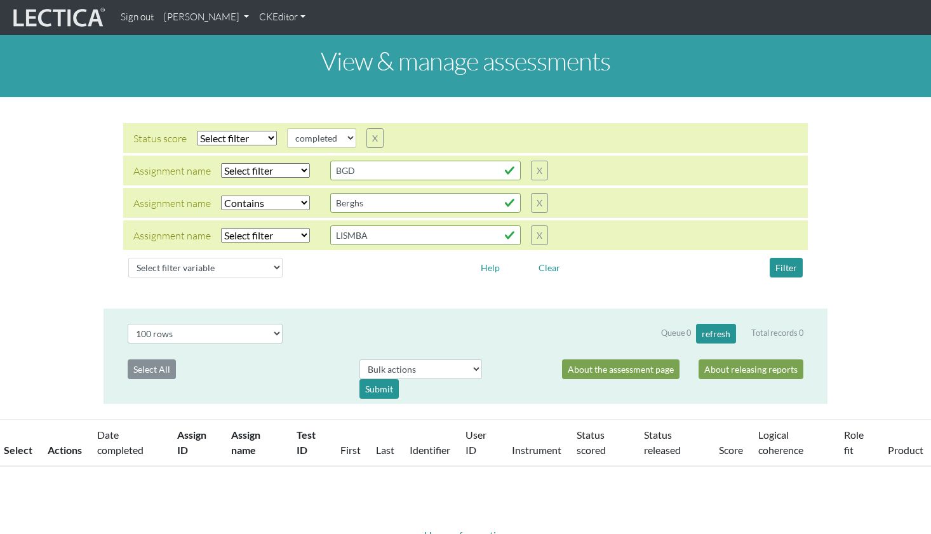
select select
select select "icontains"
select select "100"
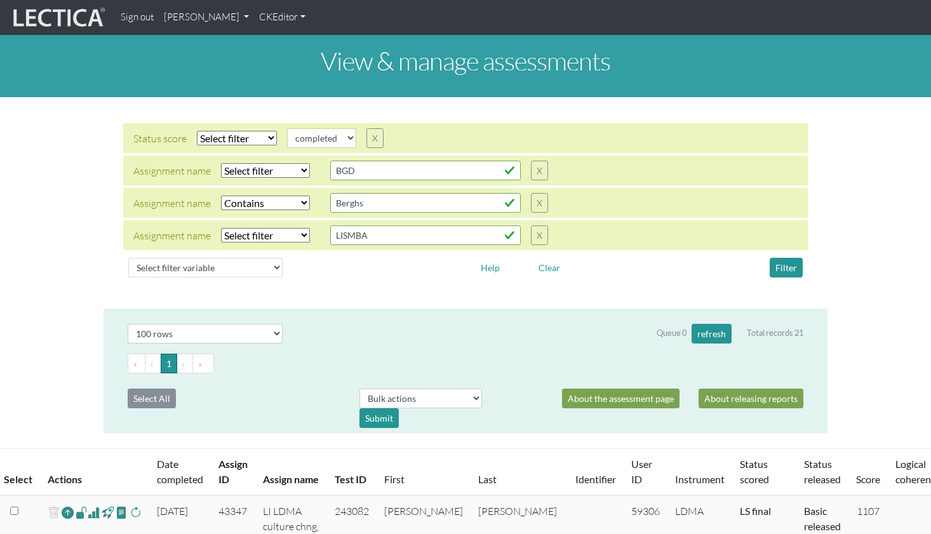
click at [217, 131] on select "Select filter Equals Does not equal" at bounding box center [237, 138] width 80 height 15
select select "iexact"
click at [197, 131] on select "Select filter Equals Does not equal" at bounding box center [237, 138] width 80 height 15
click at [790, 258] on button "Filter" at bounding box center [786, 268] width 33 height 20
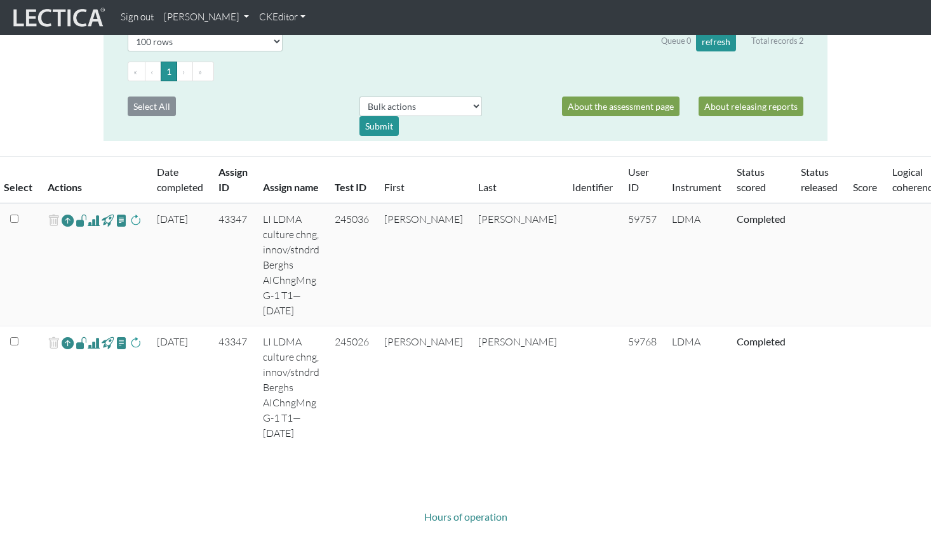
scroll to position [263, 0]
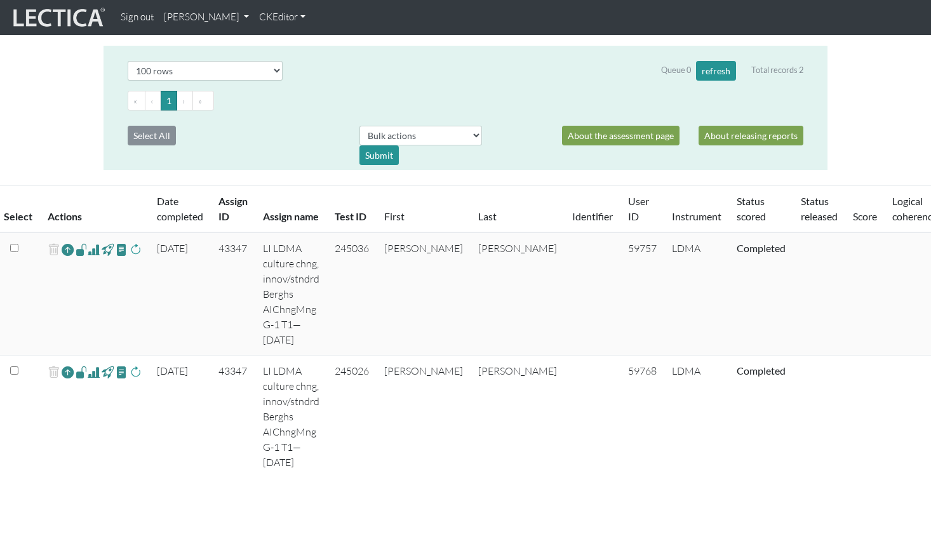
click at [88, 242] on span at bounding box center [94, 249] width 12 height 15
click at [88, 365] on span at bounding box center [94, 372] width 12 height 15
